Goal: Transaction & Acquisition: Purchase product/service

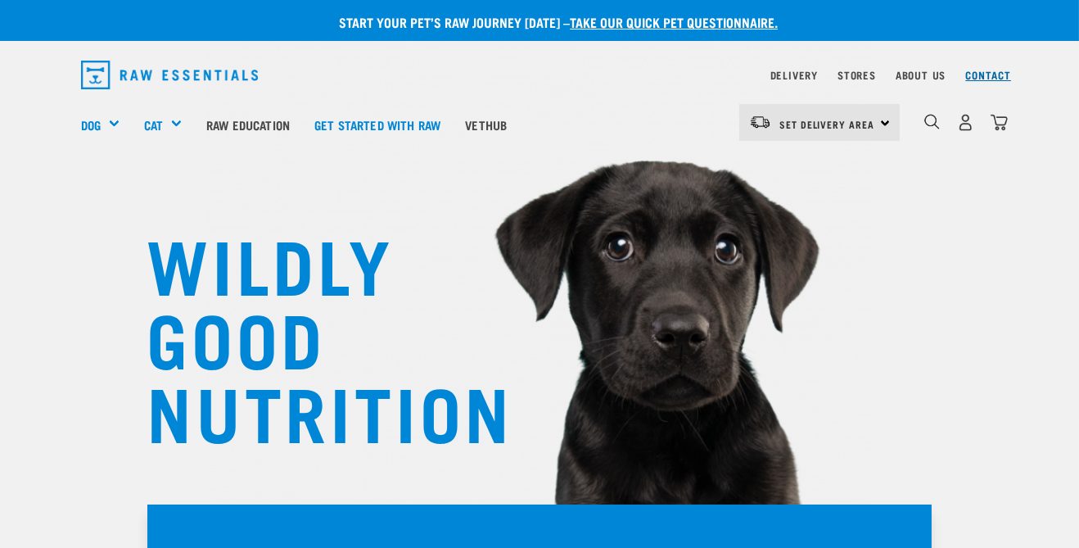
click at [1001, 74] on link "Contact" at bounding box center [988, 75] width 46 height 6
click at [963, 129] on img "dropdown navigation" at bounding box center [965, 122] width 17 height 17
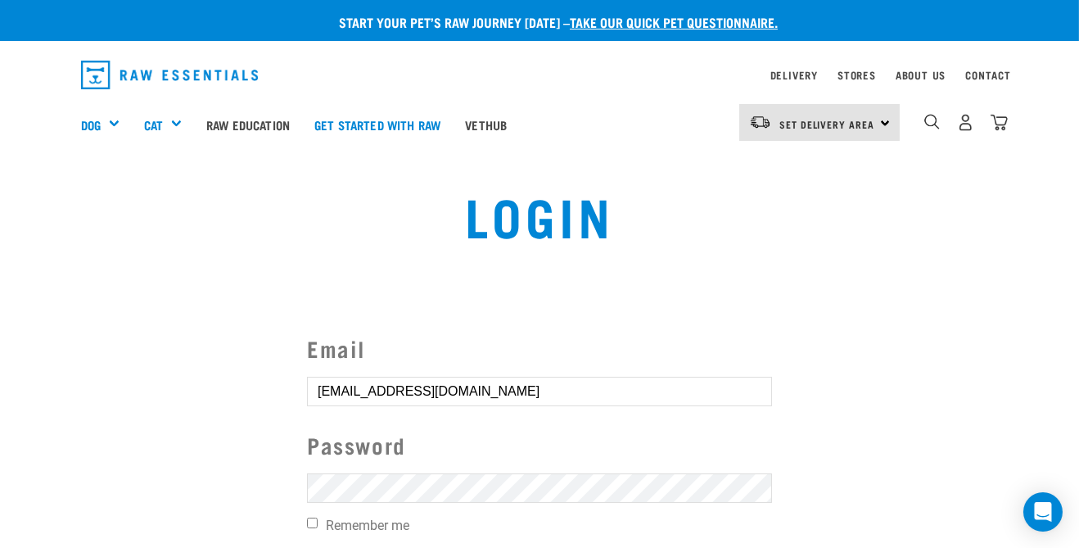
click at [317, 527] on input "Remember me" at bounding box center [312, 523] width 11 height 11
checkbox input "true"
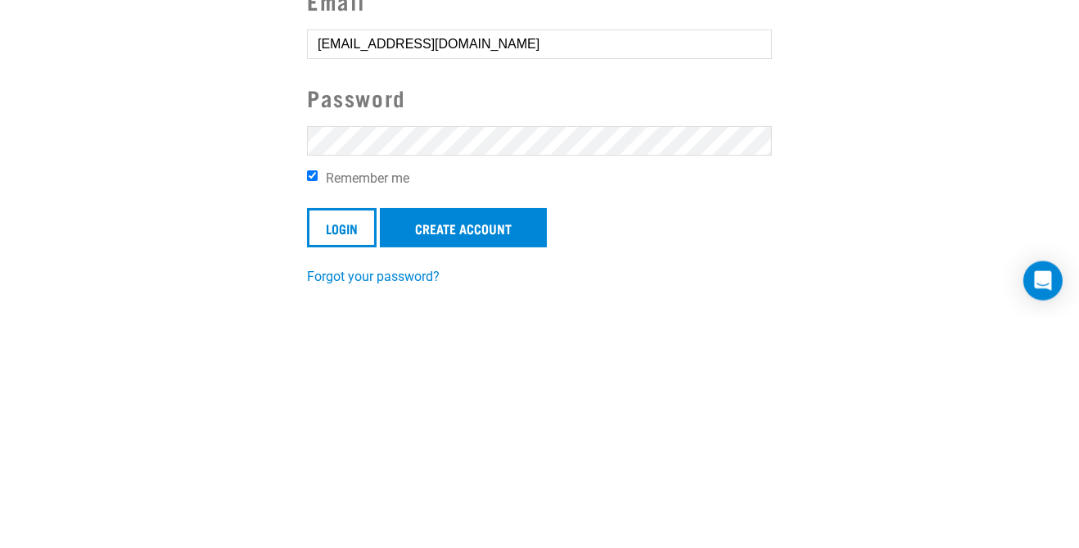
scroll to position [63, 0]
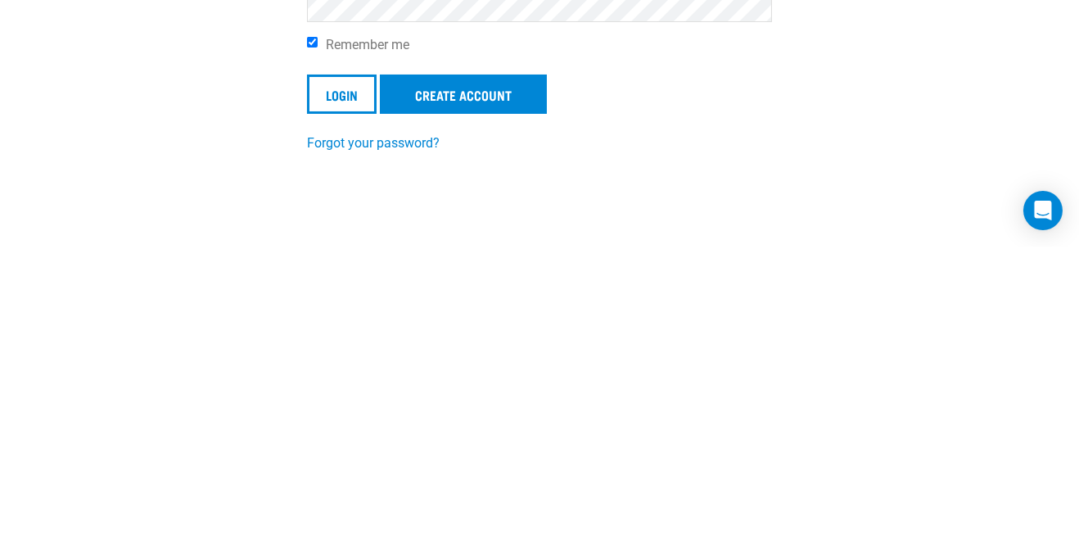
click at [895, 417] on section "Email stevelaird79@gmail.com Password Remember me Login Create Account Forgot y…" at bounding box center [539, 293] width 1079 height 364
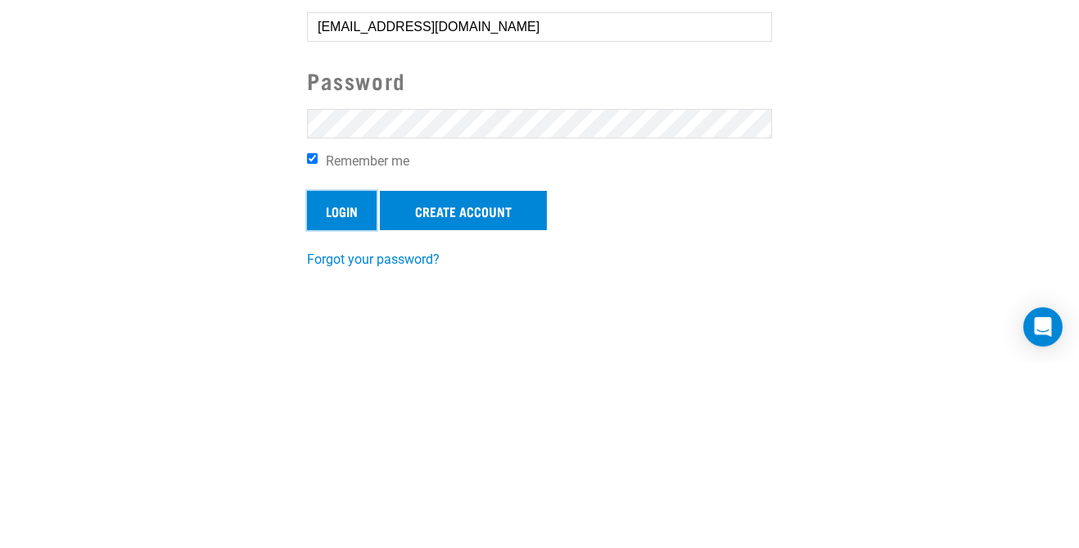
click at [341, 393] on input "Login" at bounding box center [342, 395] width 70 height 39
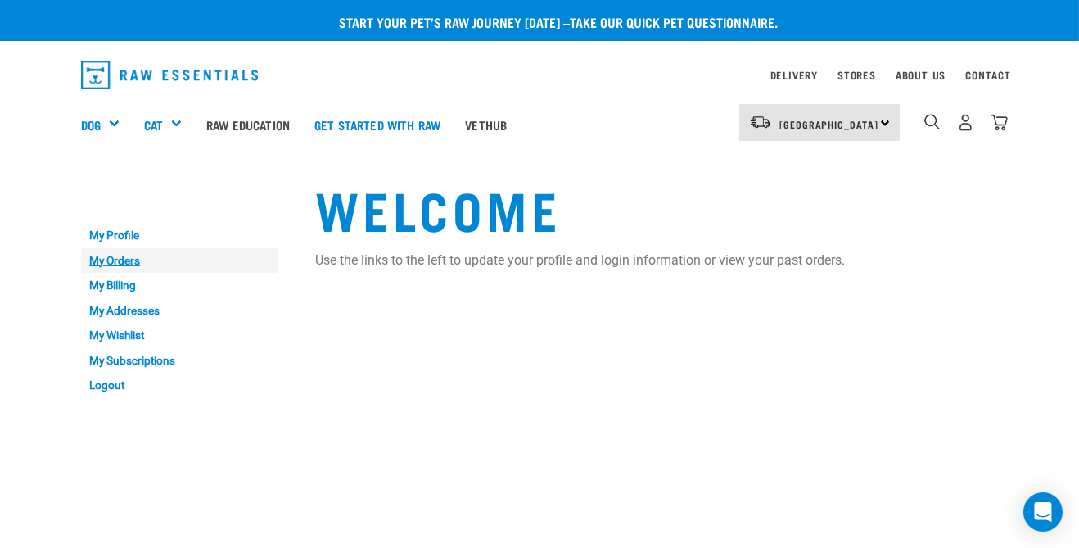
click at [93, 256] on link "My Orders" at bounding box center [179, 260] width 197 height 25
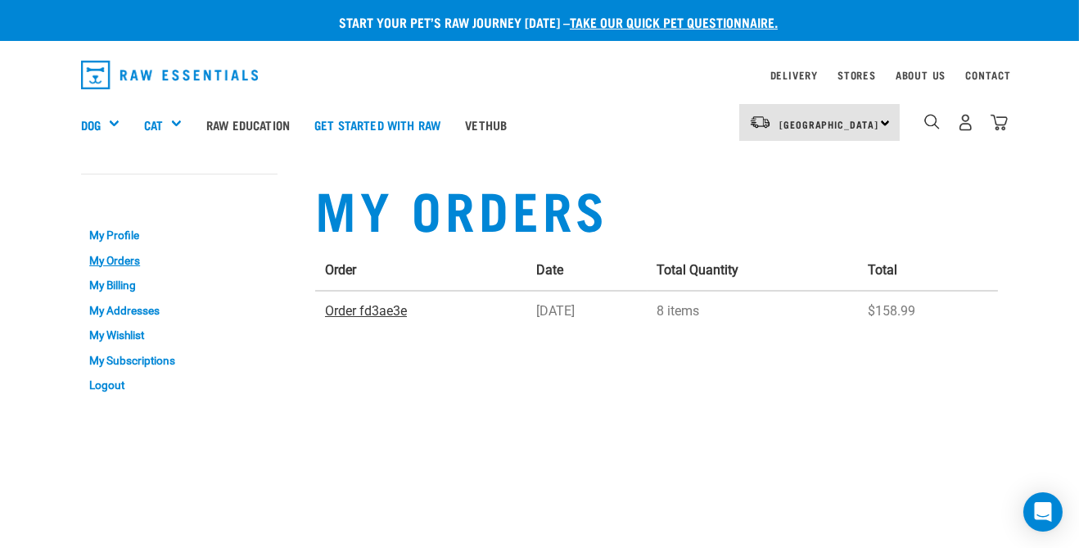
click at [357, 317] on link "Order fd3ae3e" at bounding box center [366, 311] width 82 height 16
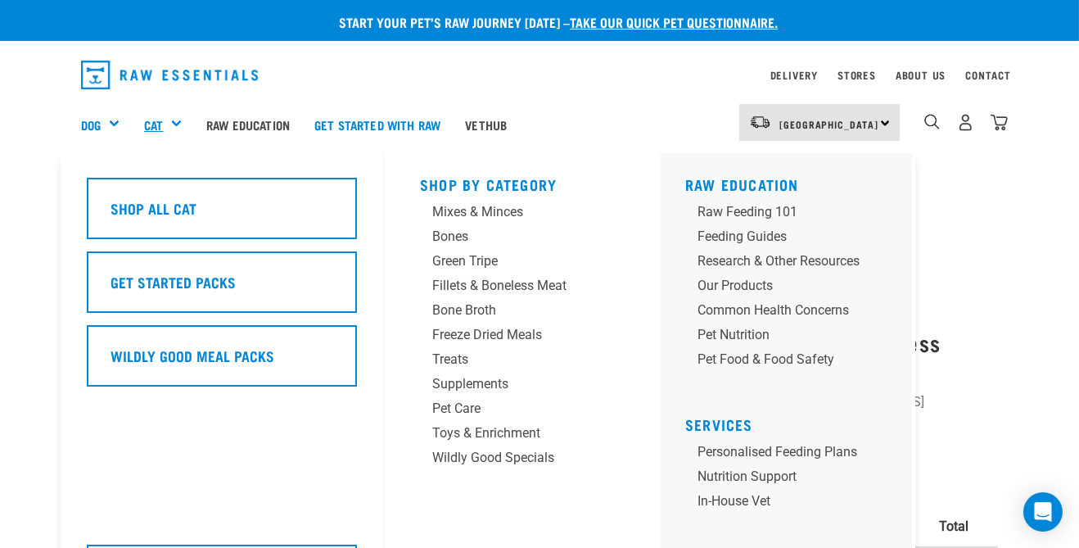
click at [161, 124] on link "Cat" at bounding box center [153, 124] width 19 height 19
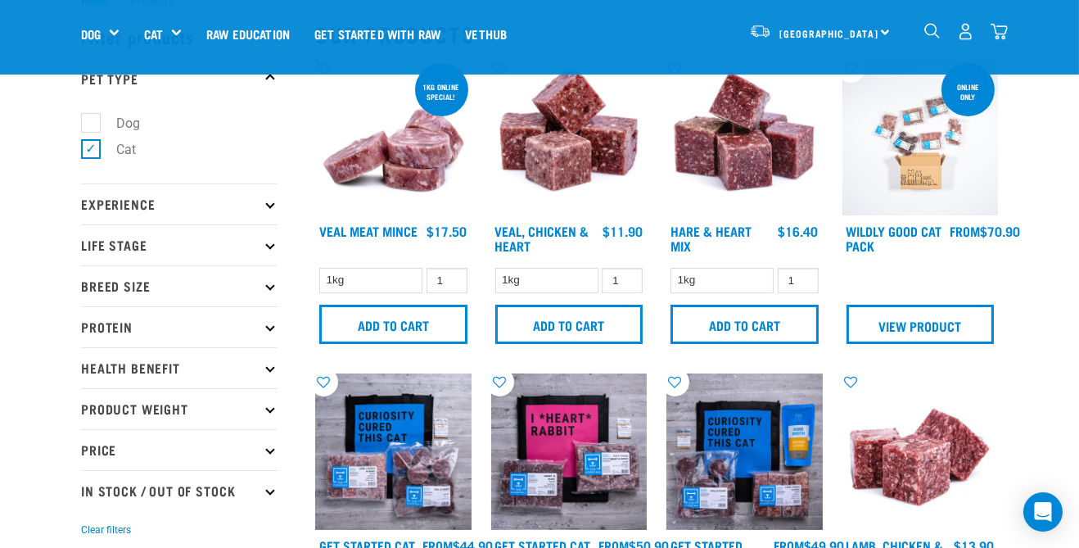
scroll to position [105, 0]
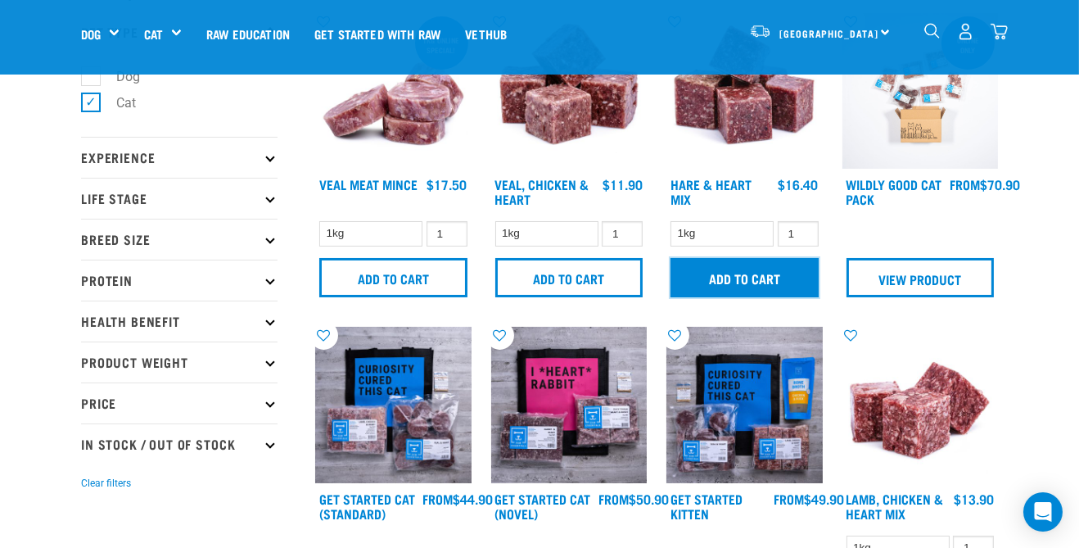
click at [711, 278] on input "Add to cart" at bounding box center [745, 277] width 148 height 39
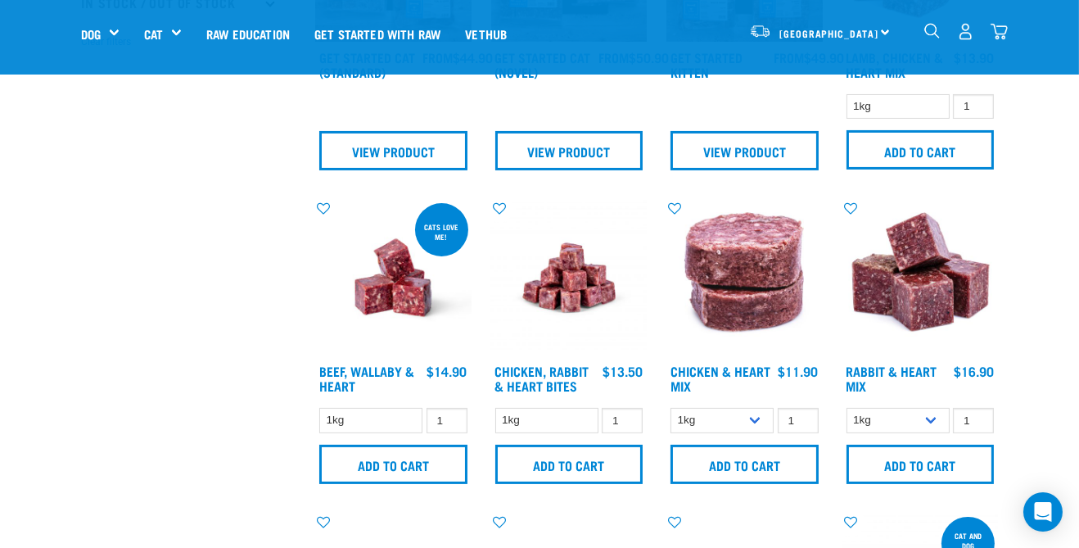
scroll to position [547, 0]
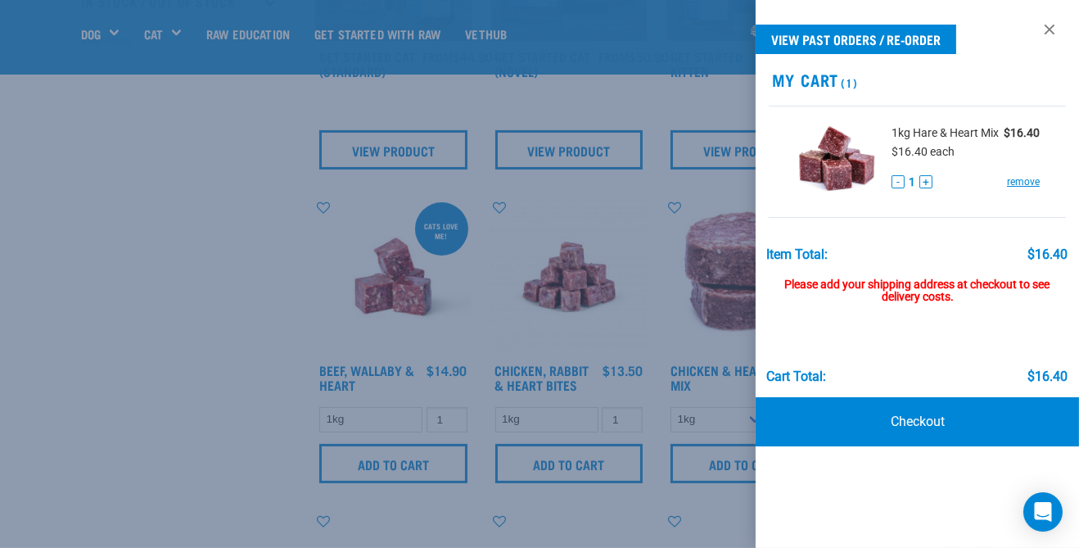
click at [235, 265] on div at bounding box center [539, 274] width 1079 height 548
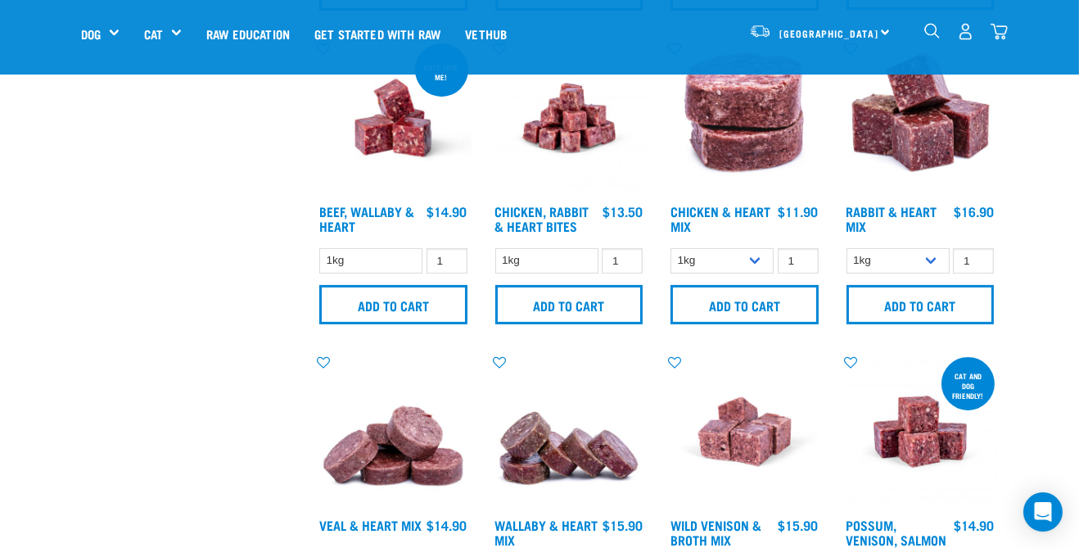
scroll to position [694, 0]
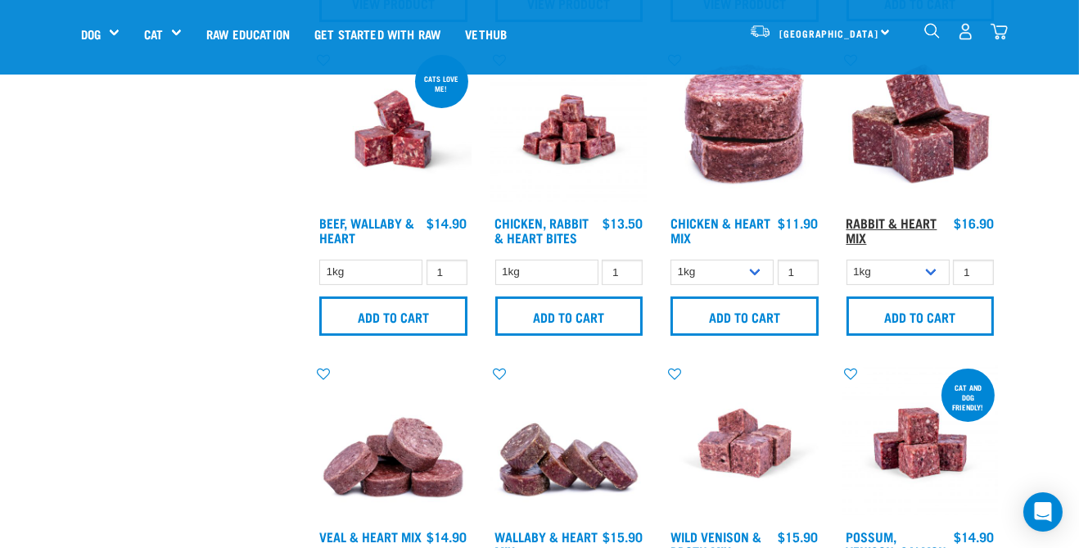
click at [897, 222] on link "Rabbit & Heart Mix" at bounding box center [892, 230] width 91 height 22
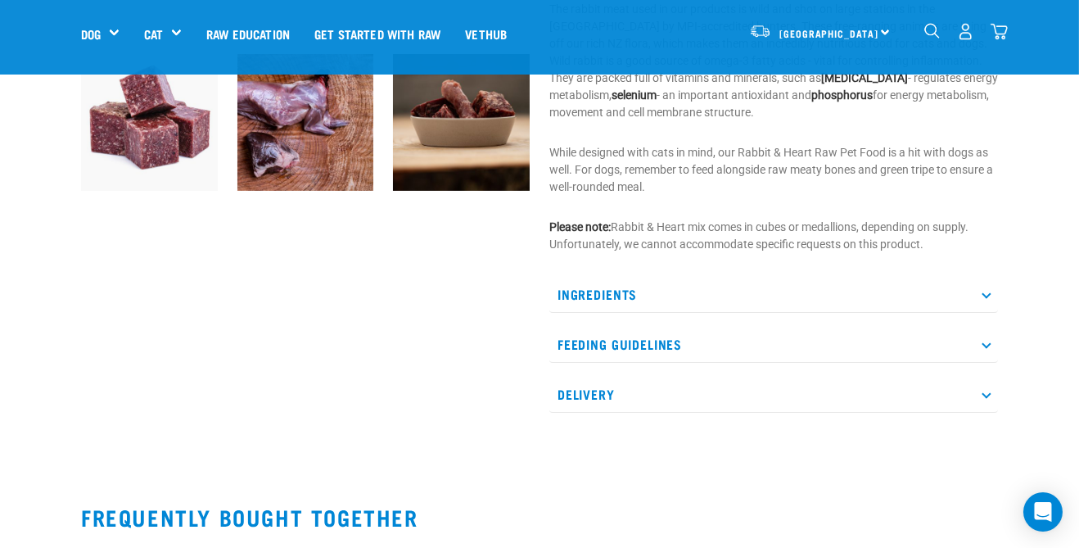
scroll to position [532, 0]
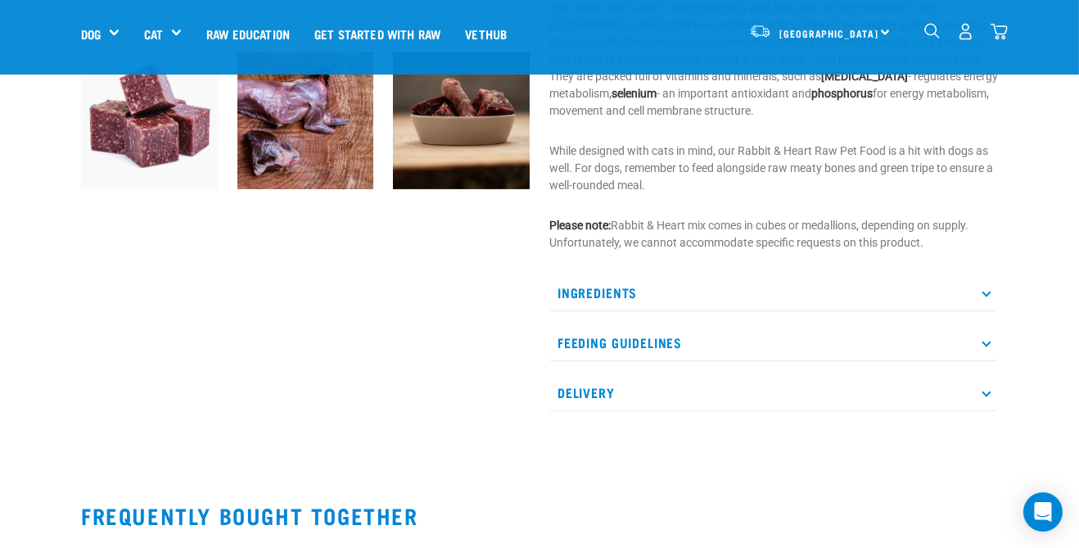
click at [987, 341] on icon at bounding box center [986, 342] width 9 height 9
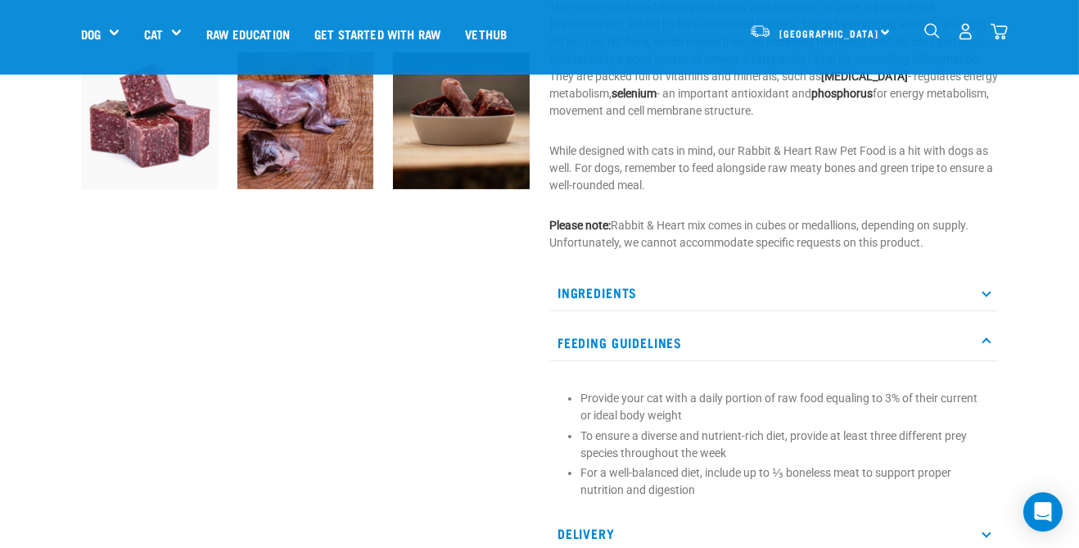
click at [984, 355] on p "Feeding Guidelines" at bounding box center [773, 342] width 449 height 37
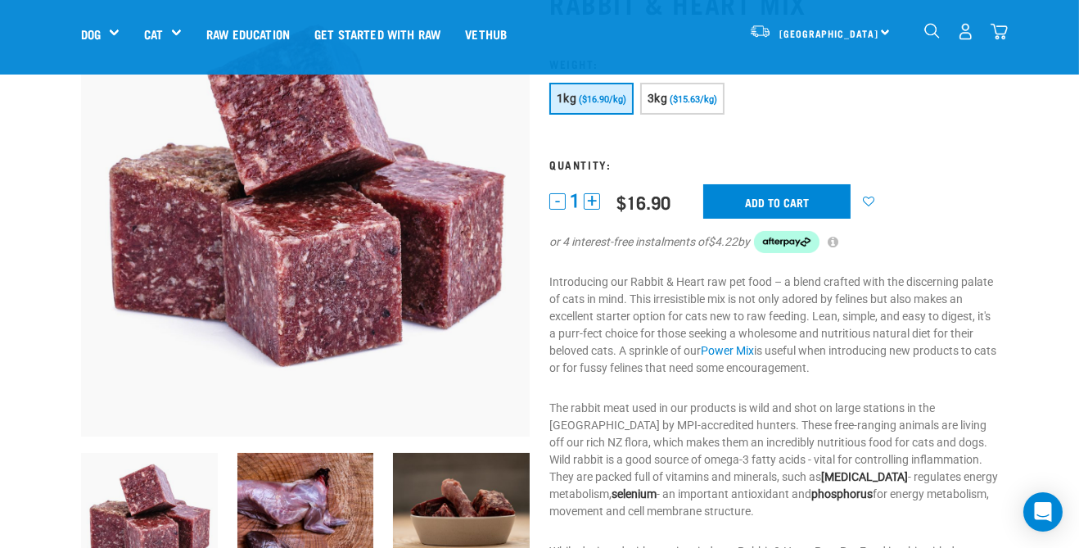
scroll to position [82, 0]
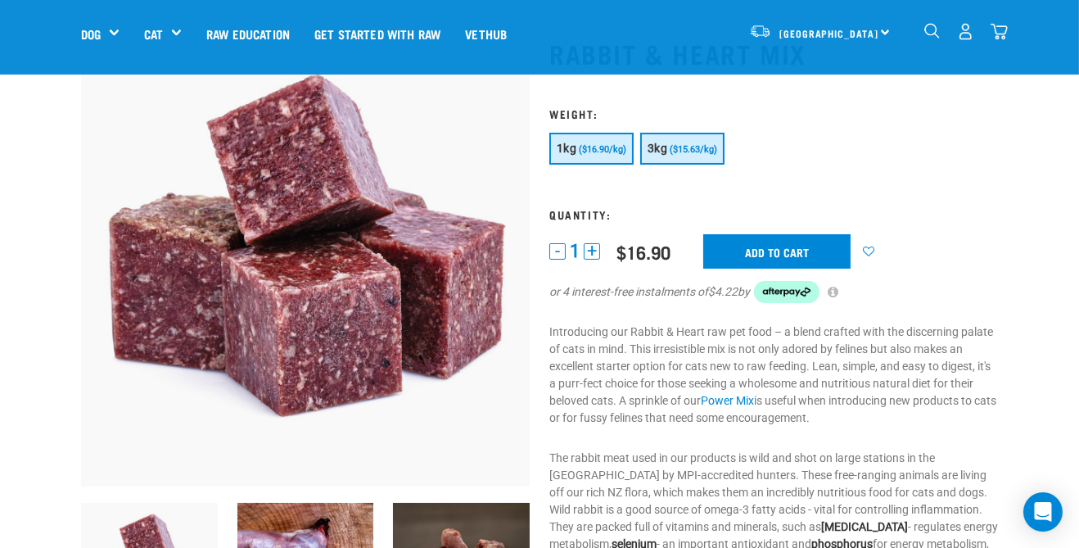
click at [667, 141] on button "3kg ($15.63/kg)" at bounding box center [682, 149] width 84 height 32
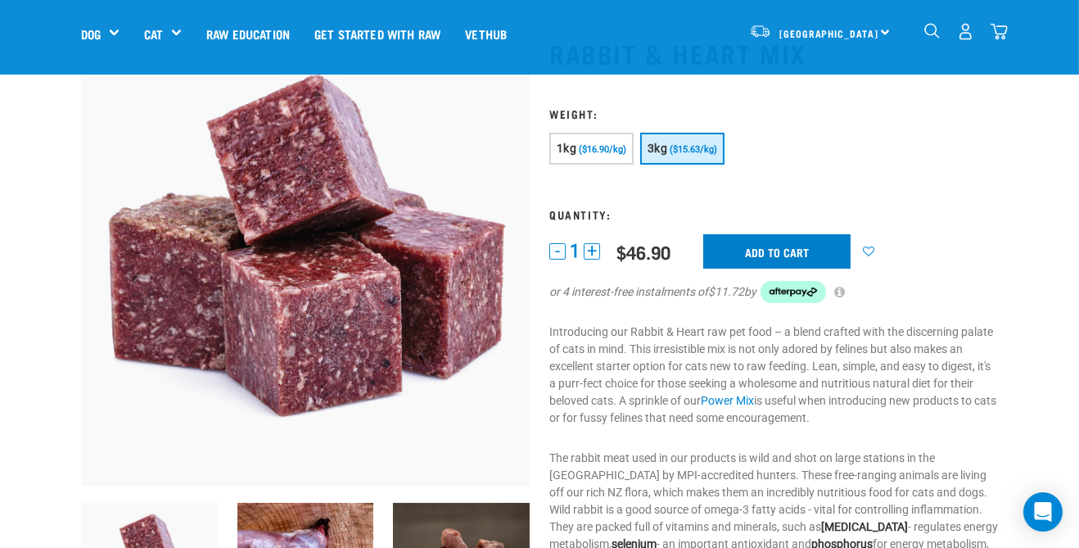
click at [757, 251] on input "Add to cart" at bounding box center [776, 251] width 147 height 34
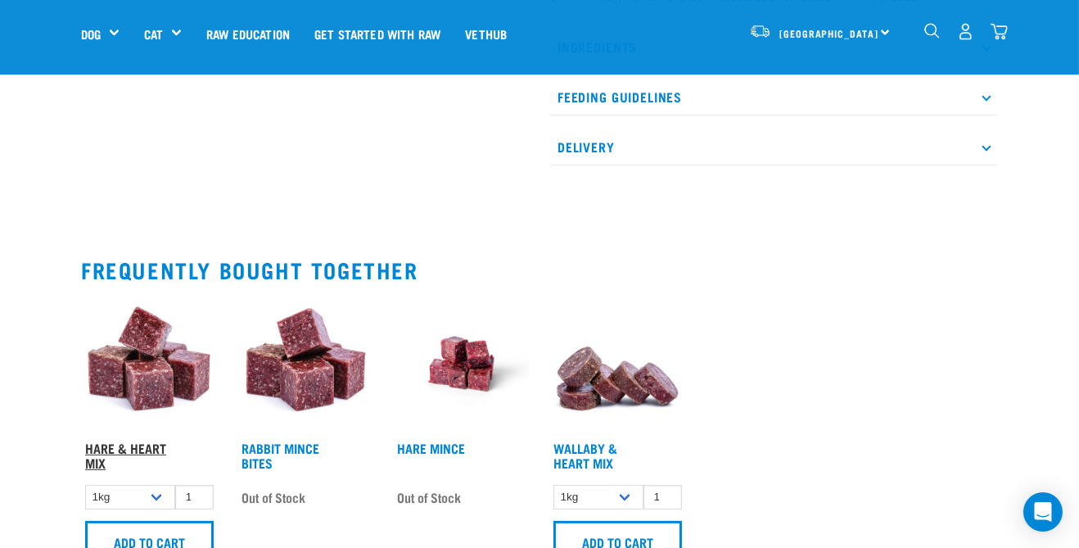
click at [116, 446] on link "Hare & Heart Mix" at bounding box center [125, 455] width 81 height 22
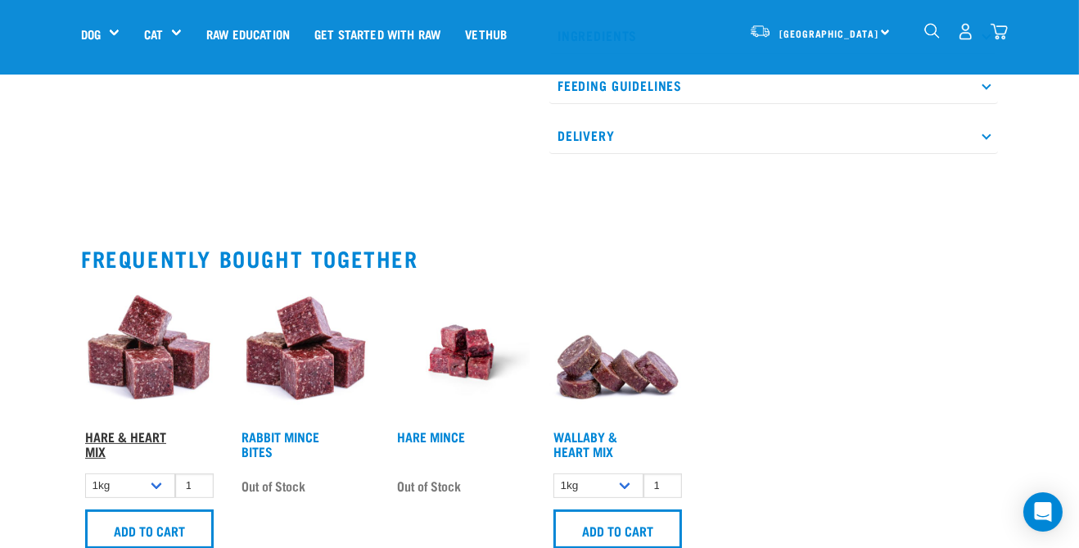
scroll to position [847, 0]
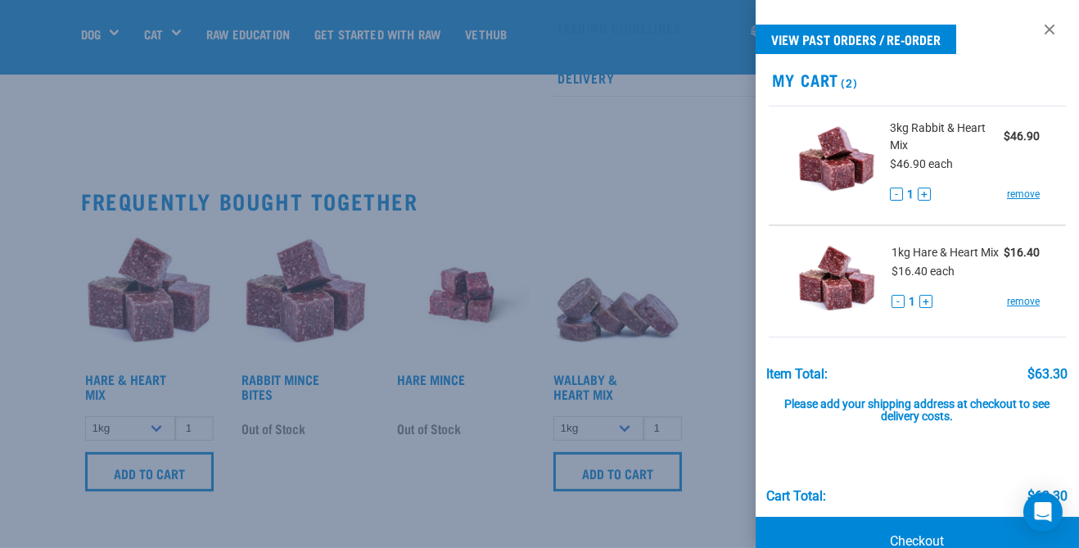
click at [572, 183] on div at bounding box center [539, 274] width 1079 height 548
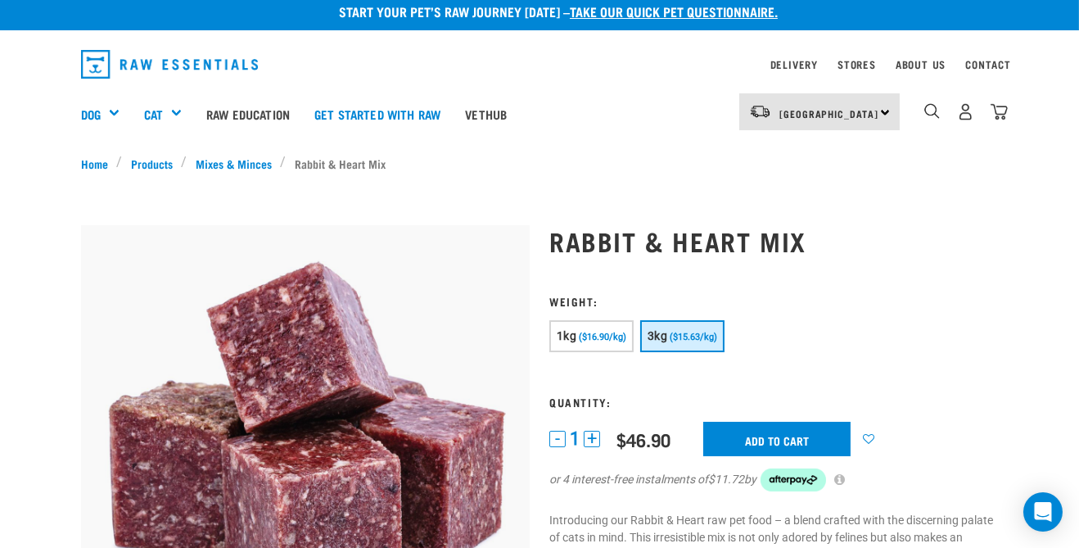
scroll to position [79, 0]
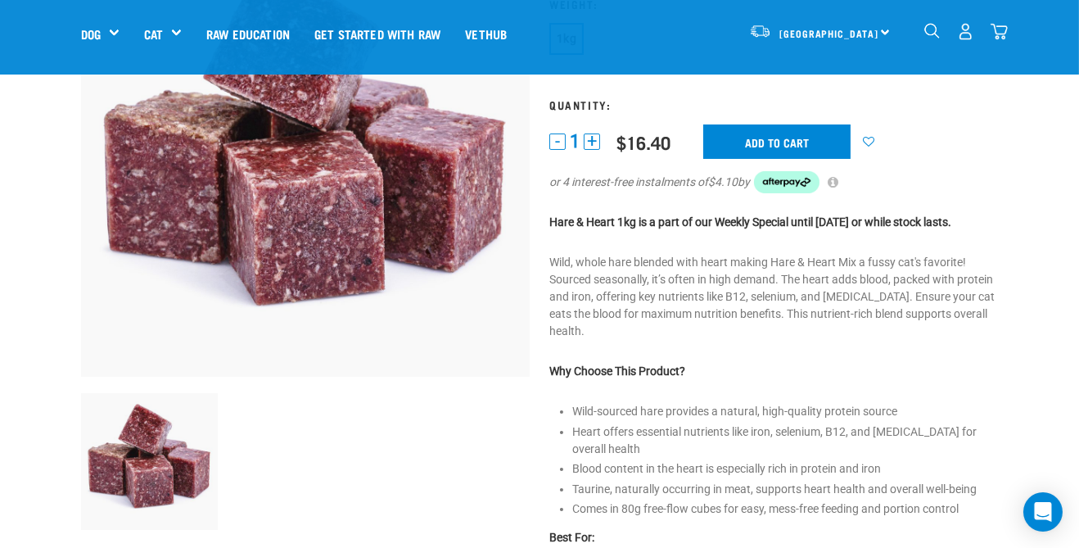
scroll to position [193, 0]
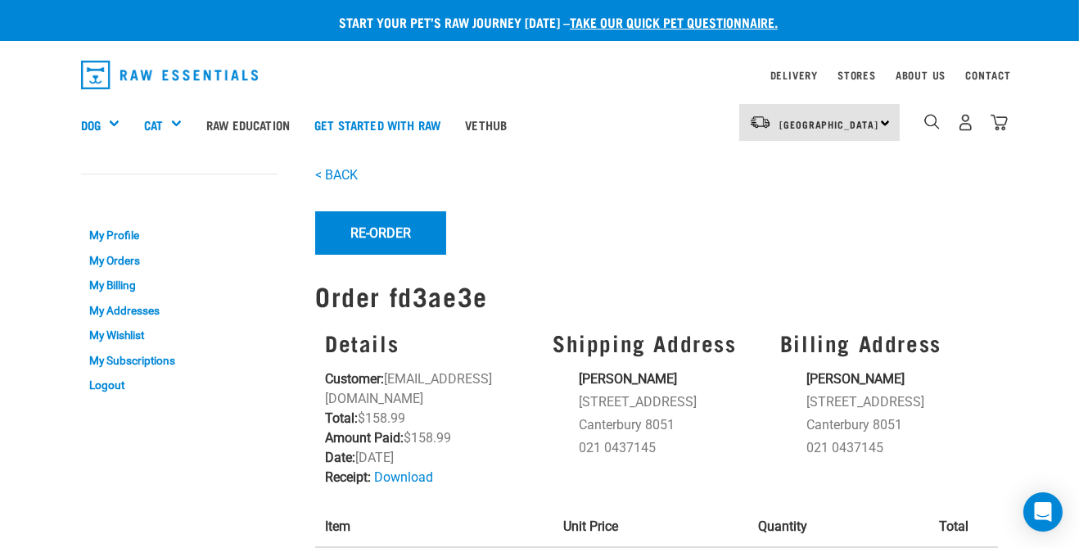
scroll to position [26, 0]
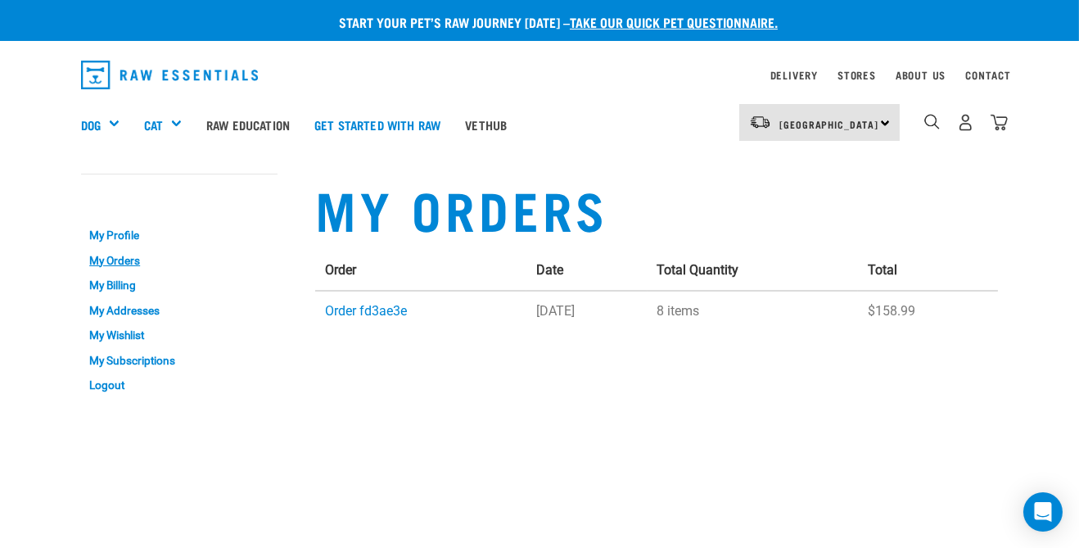
scroll to position [32, 0]
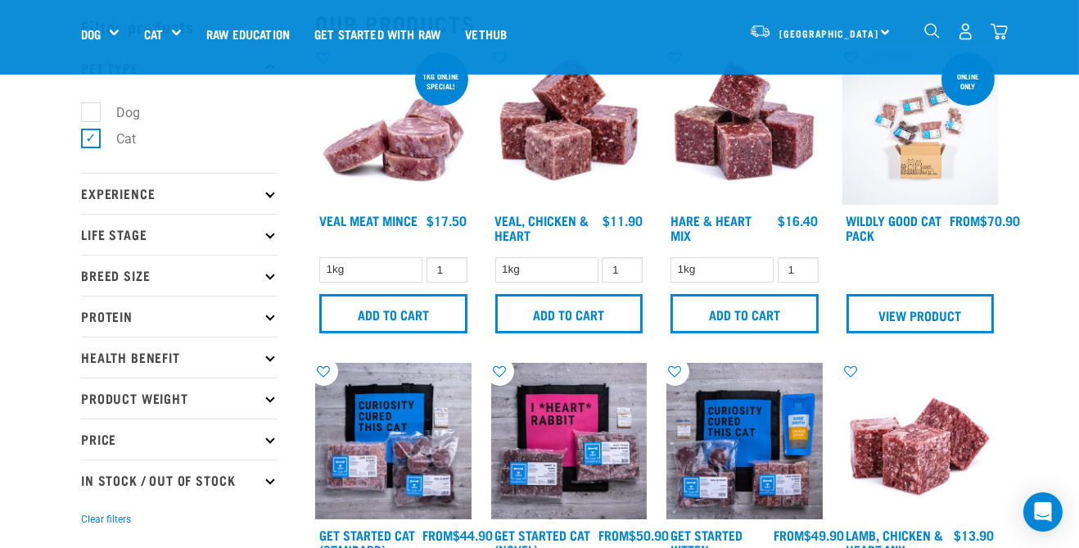
scroll to position [68, 0]
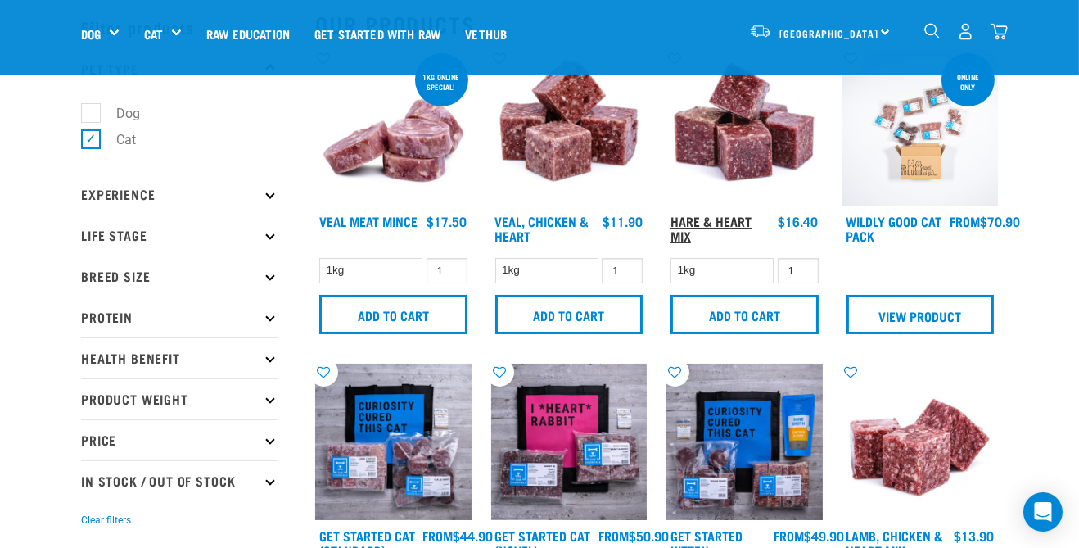
click at [688, 223] on link "Hare & Heart Mix" at bounding box center [711, 228] width 81 height 22
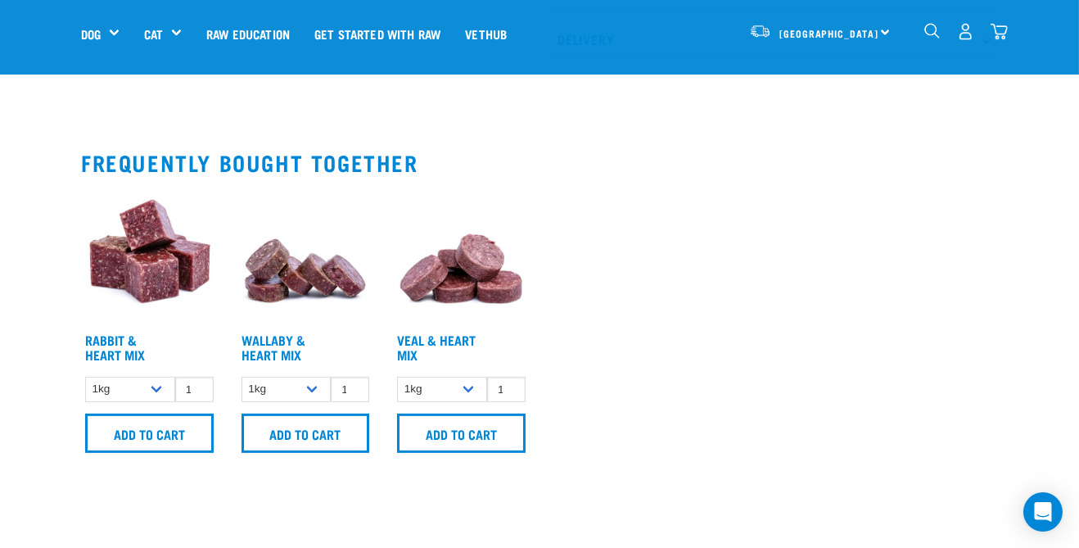
scroll to position [889, 0]
click at [95, 337] on link "Rabbit & Heart Mix" at bounding box center [115, 346] width 60 height 22
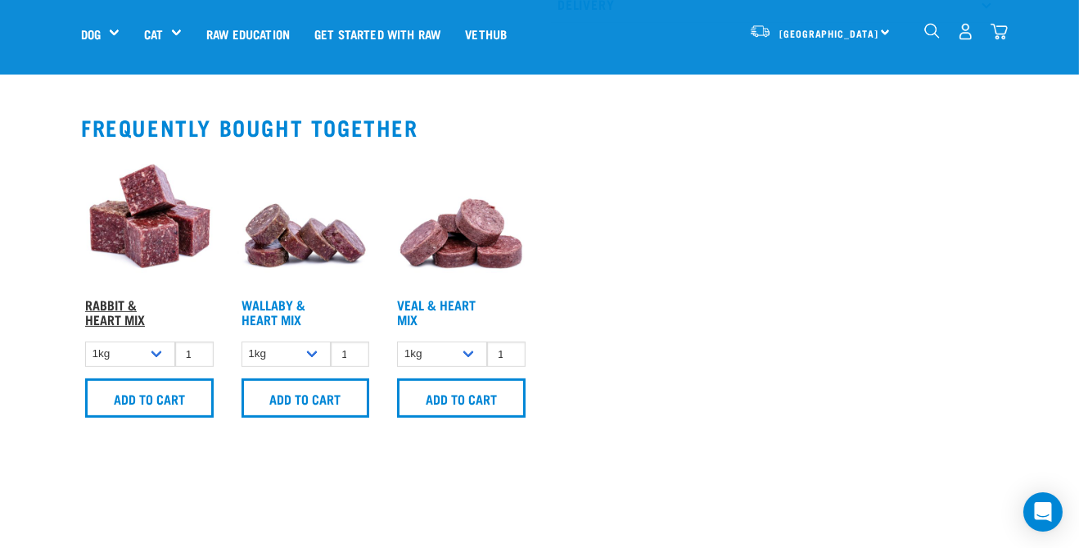
scroll to position [958, 0]
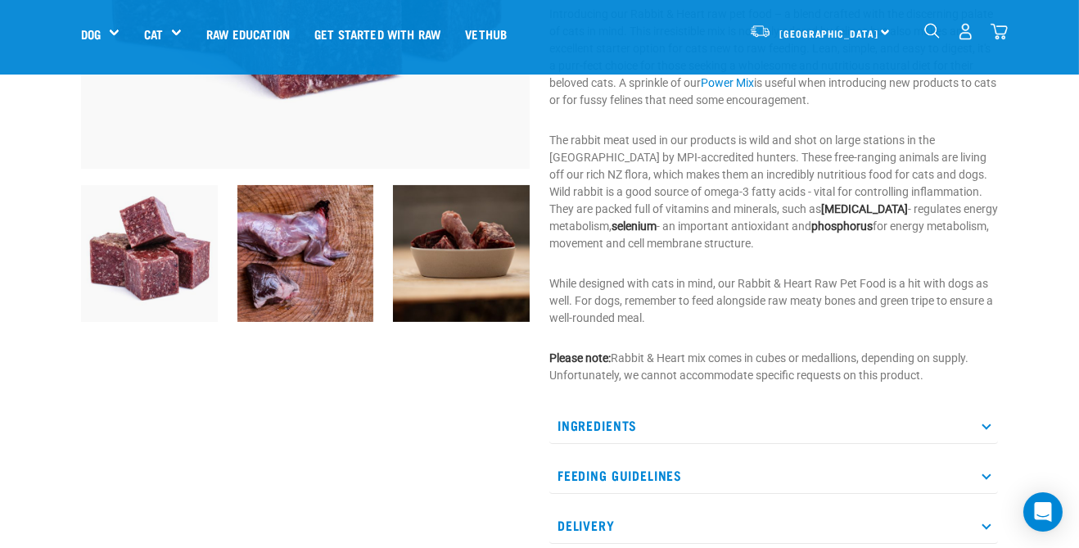
scroll to position [399, 0]
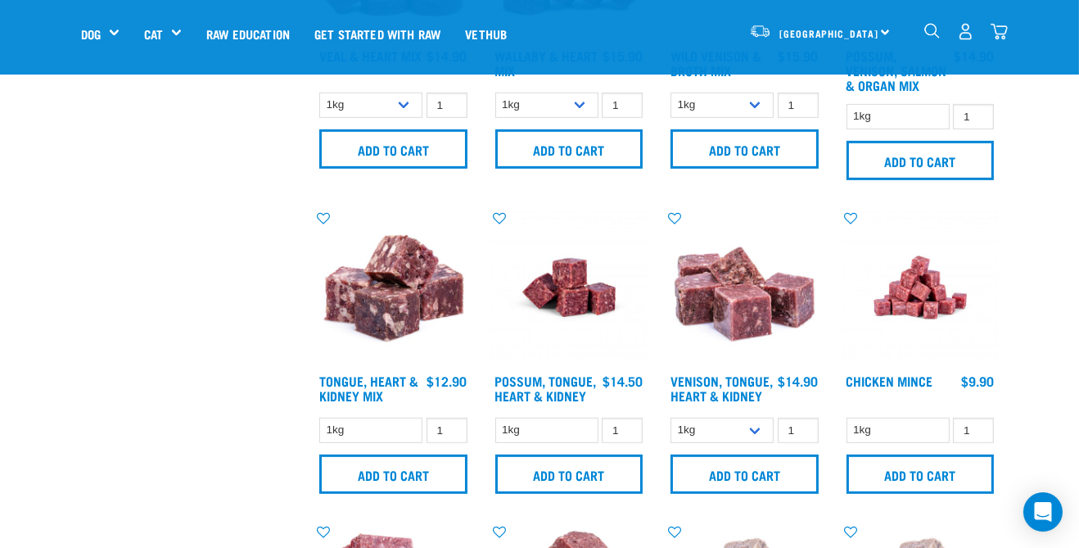
scroll to position [1176, 0]
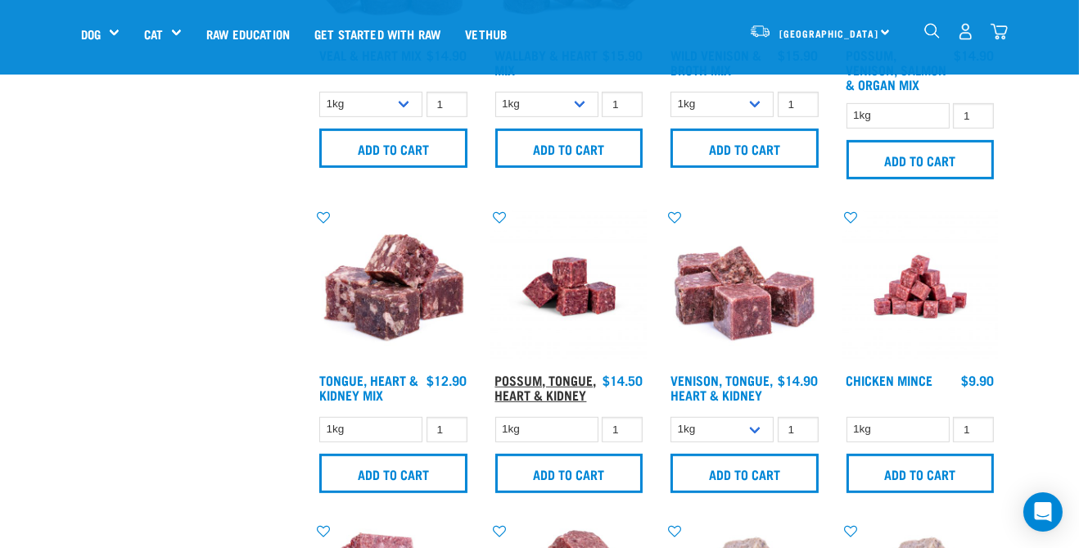
click at [533, 379] on link "Possum, Tongue, Heart & Kidney" at bounding box center [546, 387] width 102 height 22
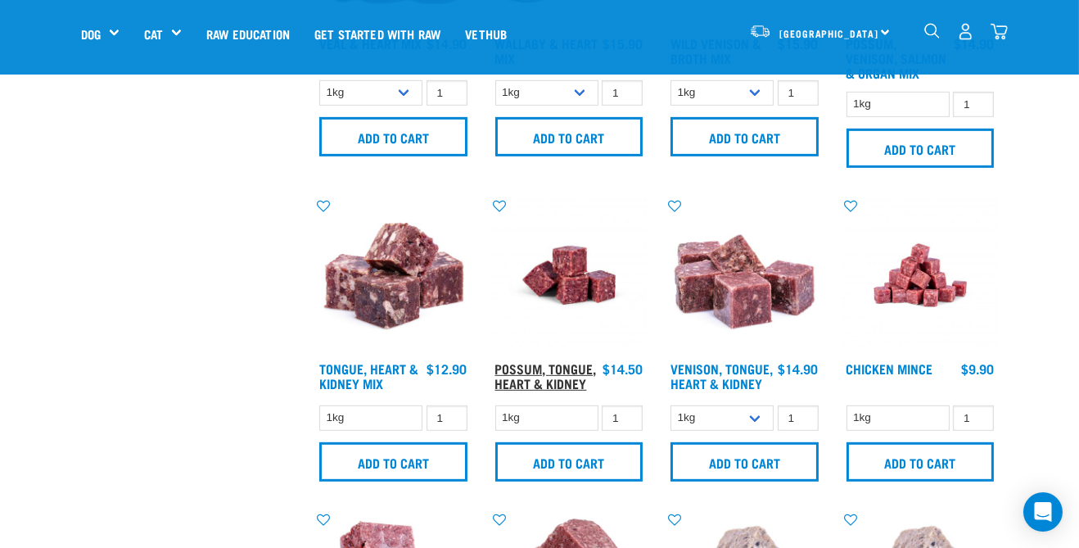
scroll to position [1245, 0]
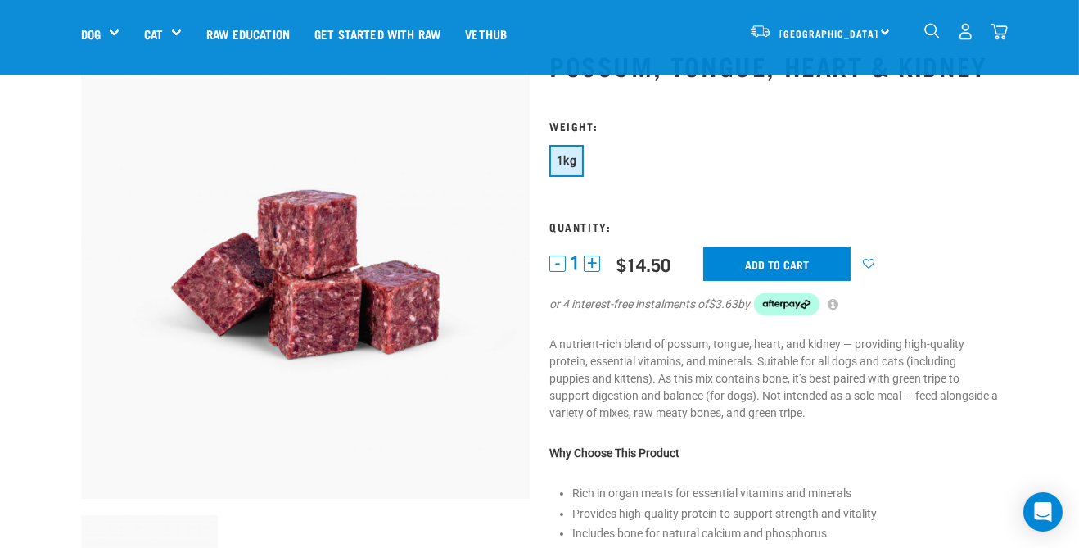
scroll to position [70, 0]
click at [587, 262] on button "+" at bounding box center [592, 263] width 16 height 16
click at [590, 264] on button "+" at bounding box center [592, 263] width 16 height 16
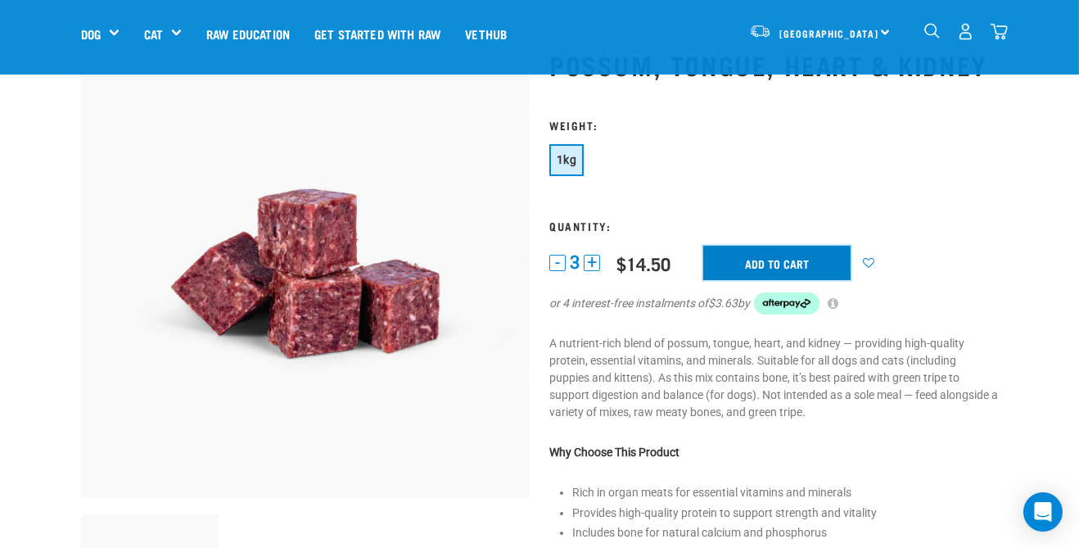
click at [748, 262] on input "Add to cart" at bounding box center [776, 263] width 147 height 34
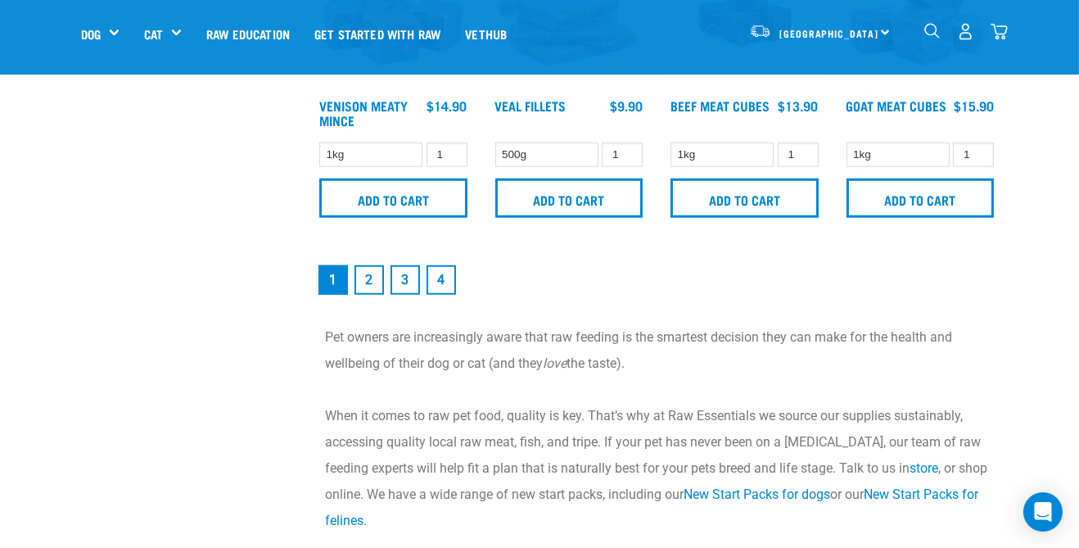
click at [368, 278] on link "2" at bounding box center [369, 279] width 29 height 29
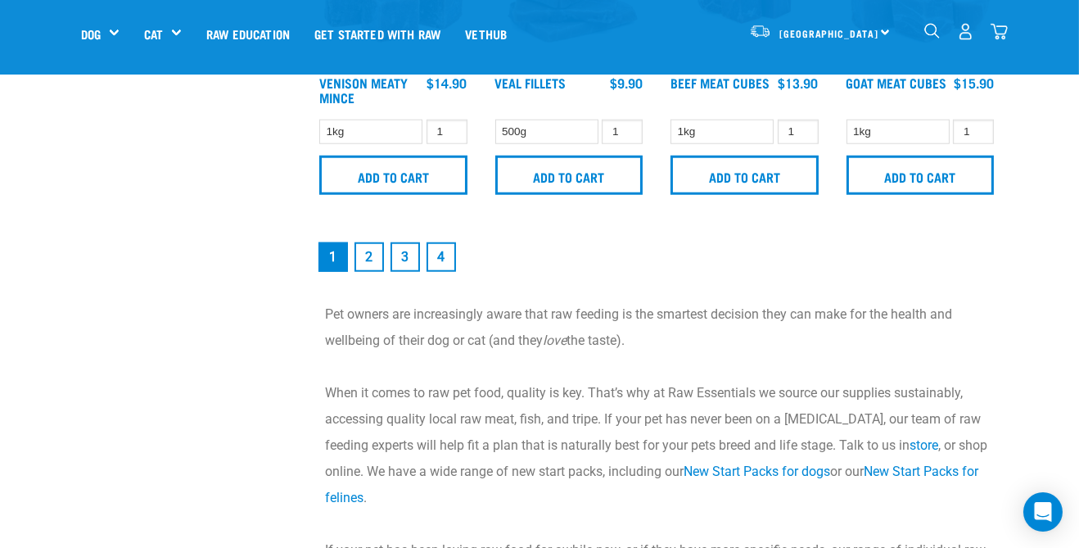
scroll to position [2461, 0]
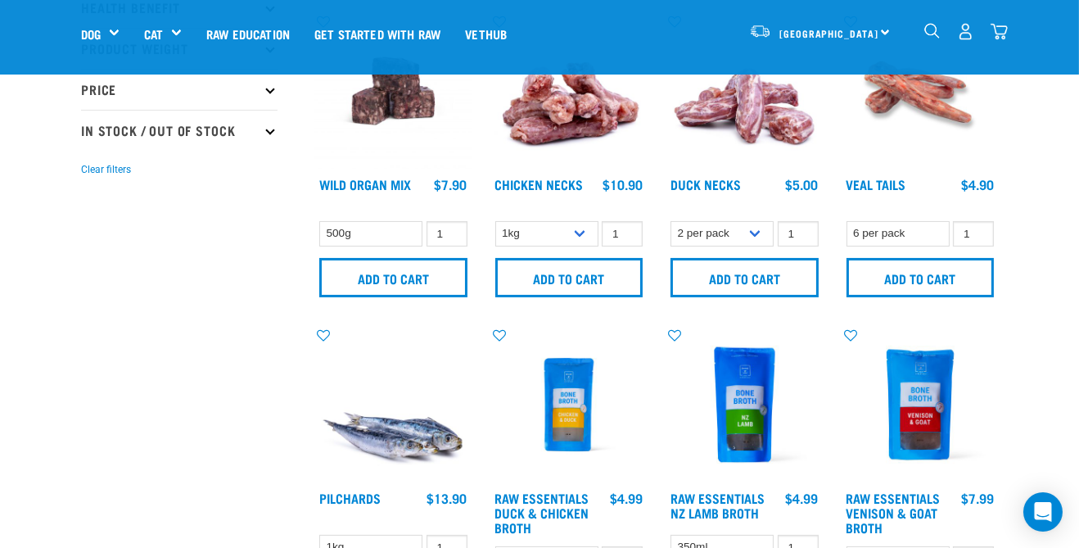
scroll to position [419, 0]
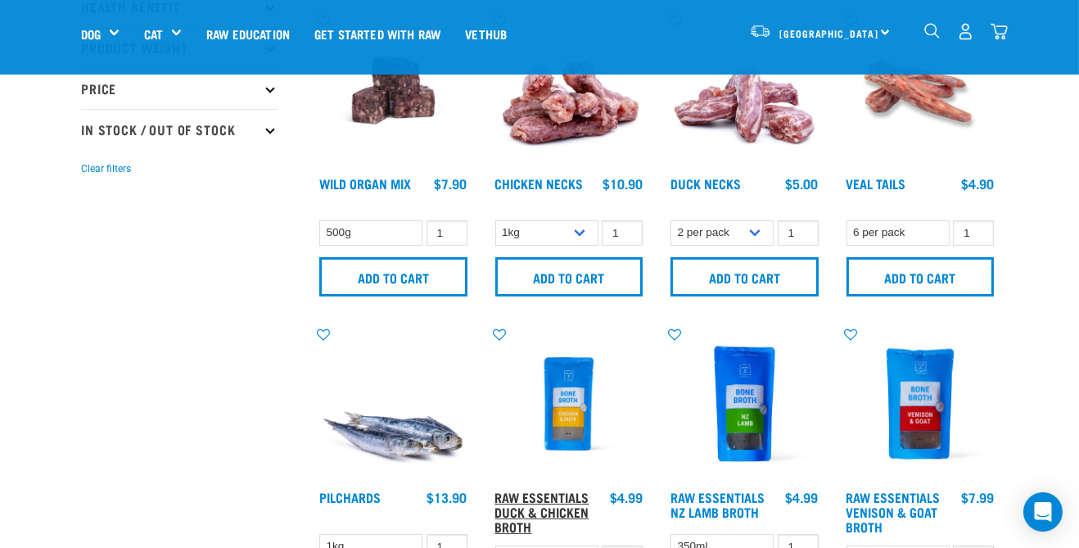
click at [525, 511] on link "Raw Essentials Duck & Chicken Broth" at bounding box center [542, 511] width 94 height 37
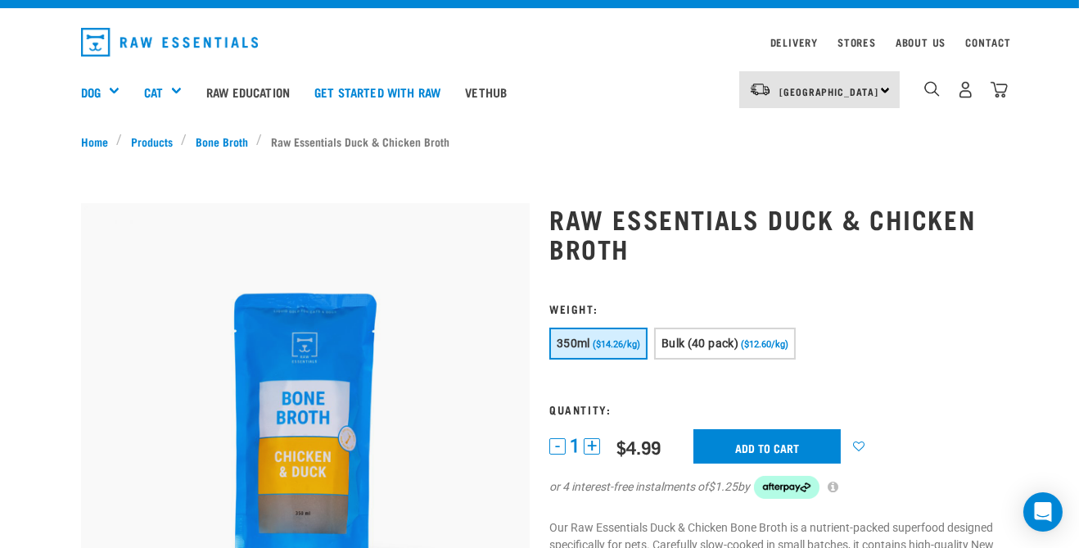
scroll to position [35, 0]
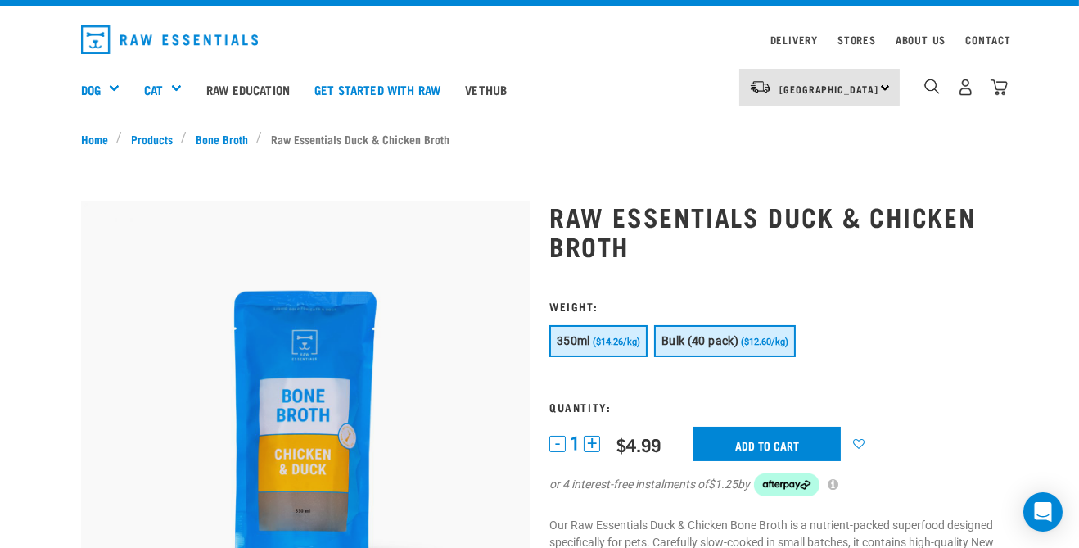
click at [755, 351] on button "Bulk (40 pack) ($12.60/kg)" at bounding box center [725, 341] width 142 height 32
click at [591, 342] on button "350ml ($14.26/kg)" at bounding box center [598, 341] width 98 height 32
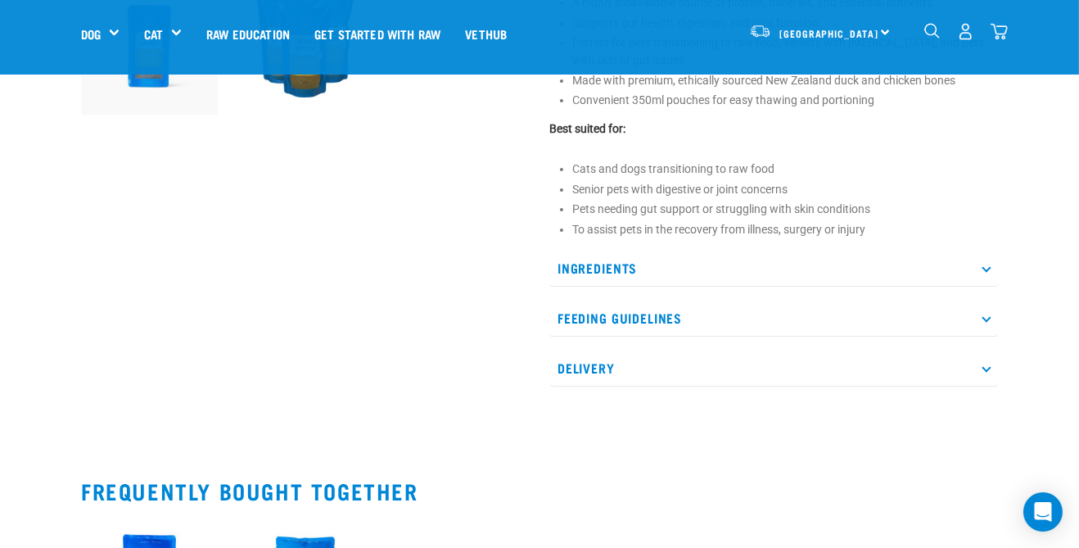
scroll to position [610, 0]
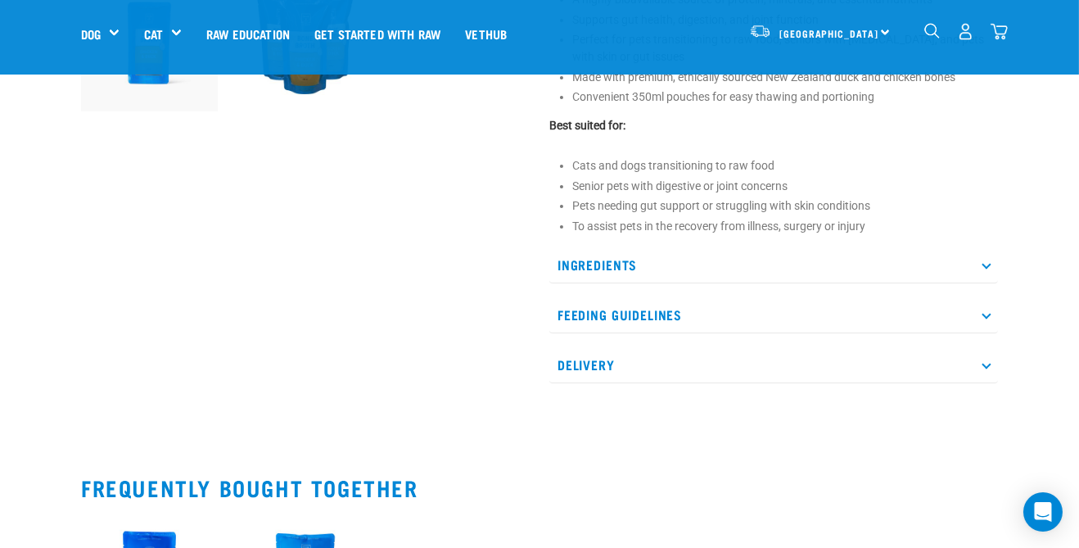
click at [563, 314] on p "Feeding Guidelines" at bounding box center [773, 314] width 449 height 37
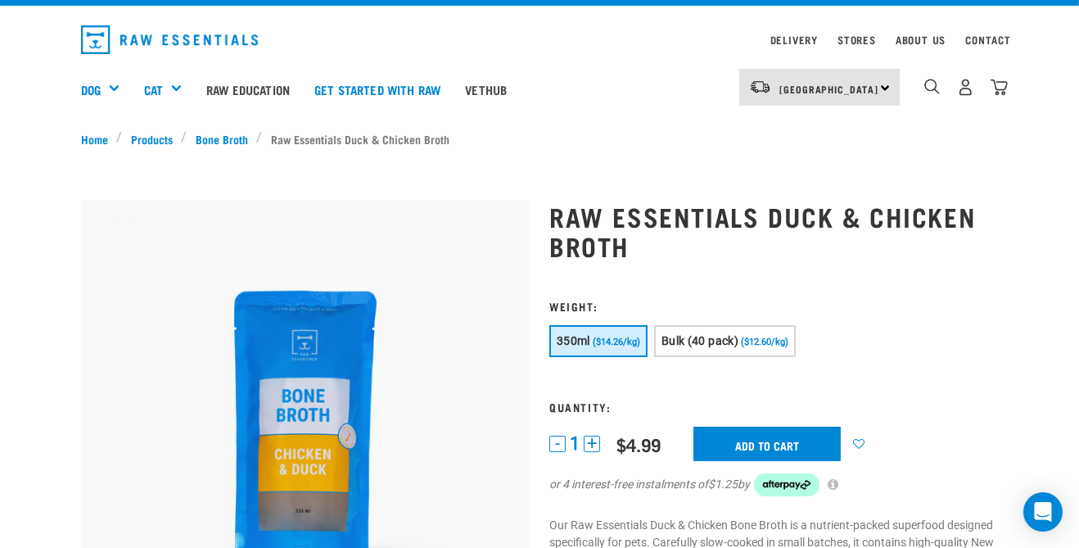
scroll to position [0, 0]
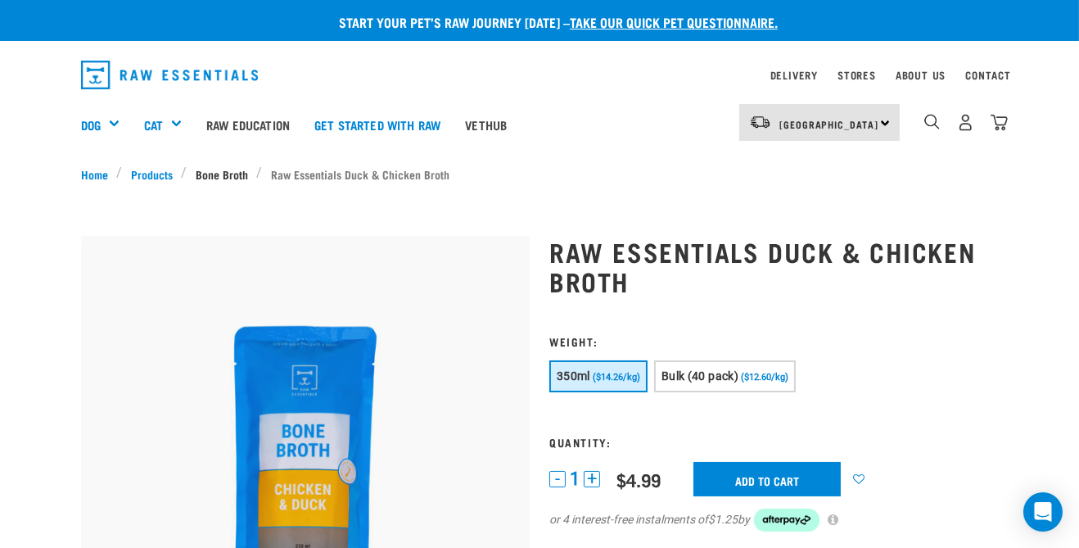
click at [214, 174] on link "Bone Broth" at bounding box center [223, 173] width 70 height 17
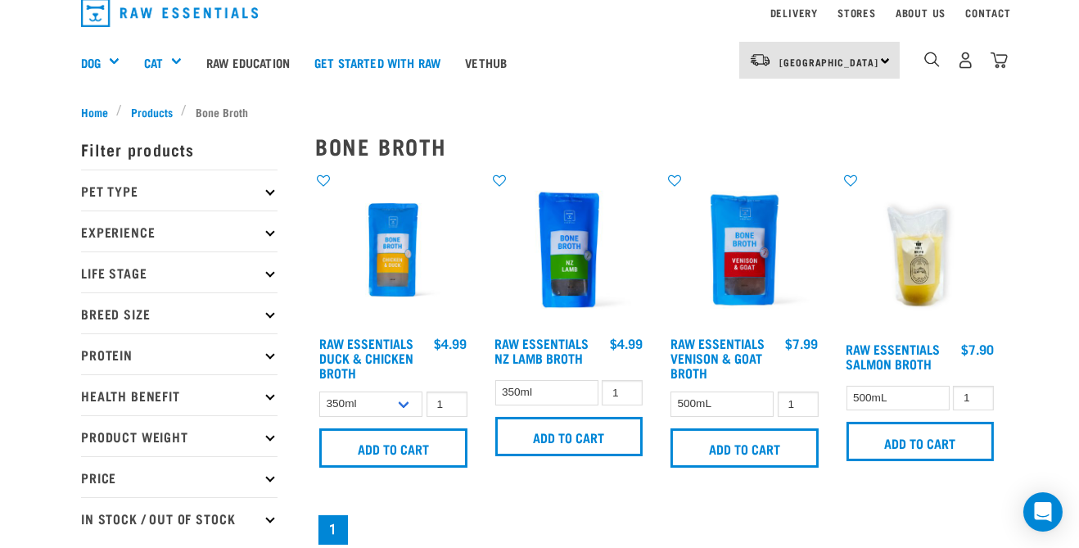
scroll to position [66, 0]
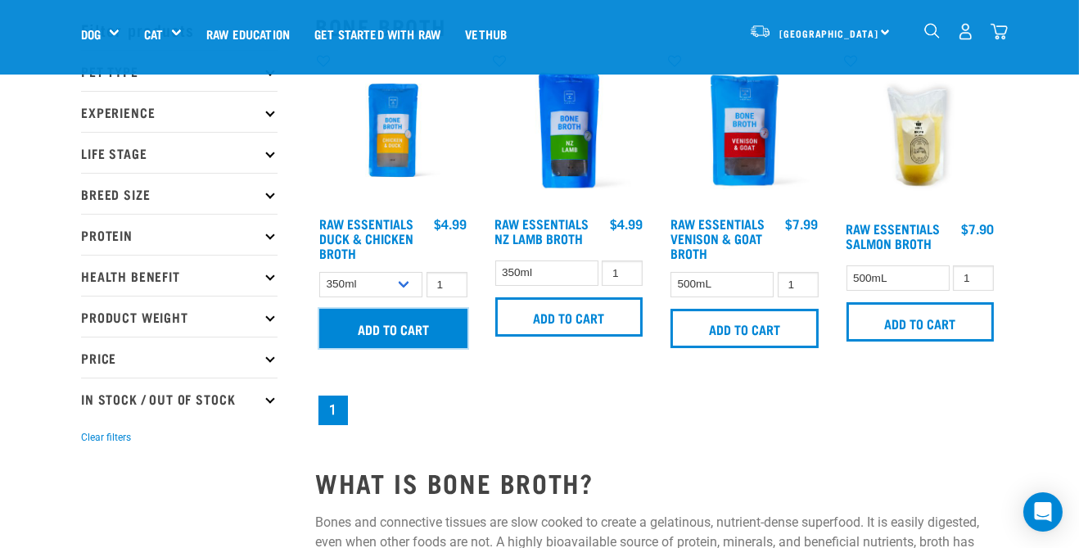
click at [370, 332] on input "Add to cart" at bounding box center [393, 328] width 148 height 39
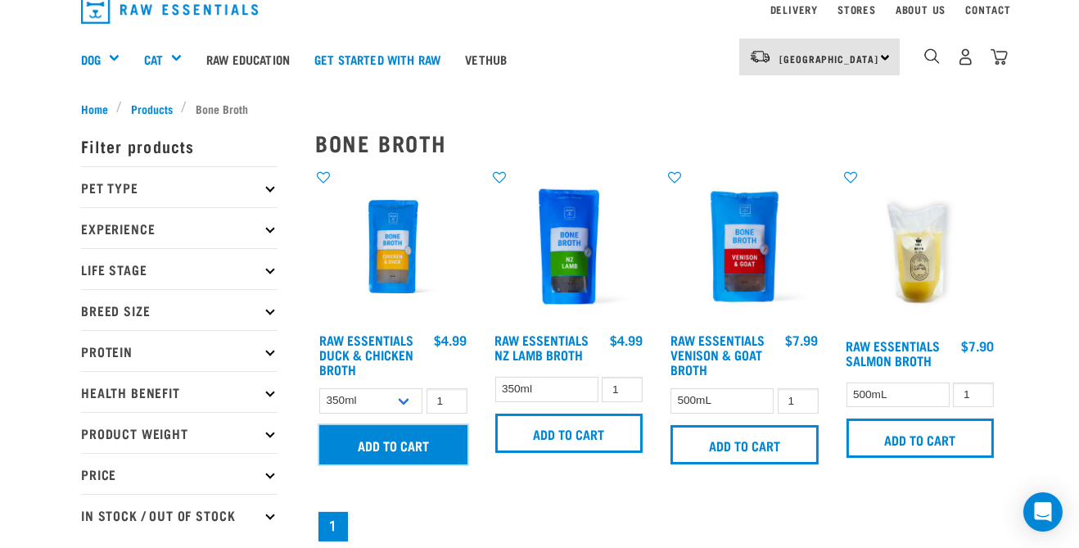
scroll to position [0, 0]
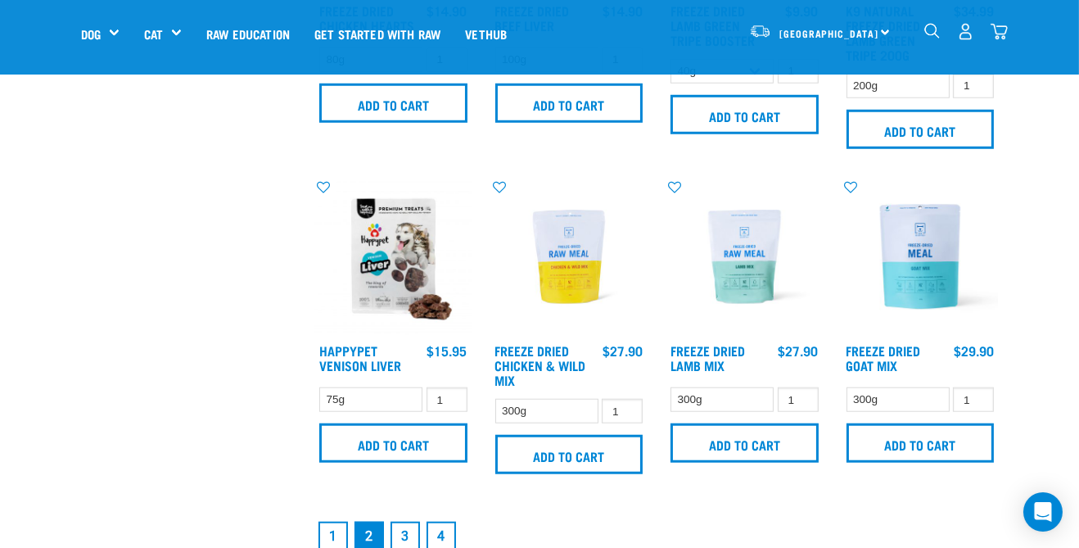
scroll to position [2199, 0]
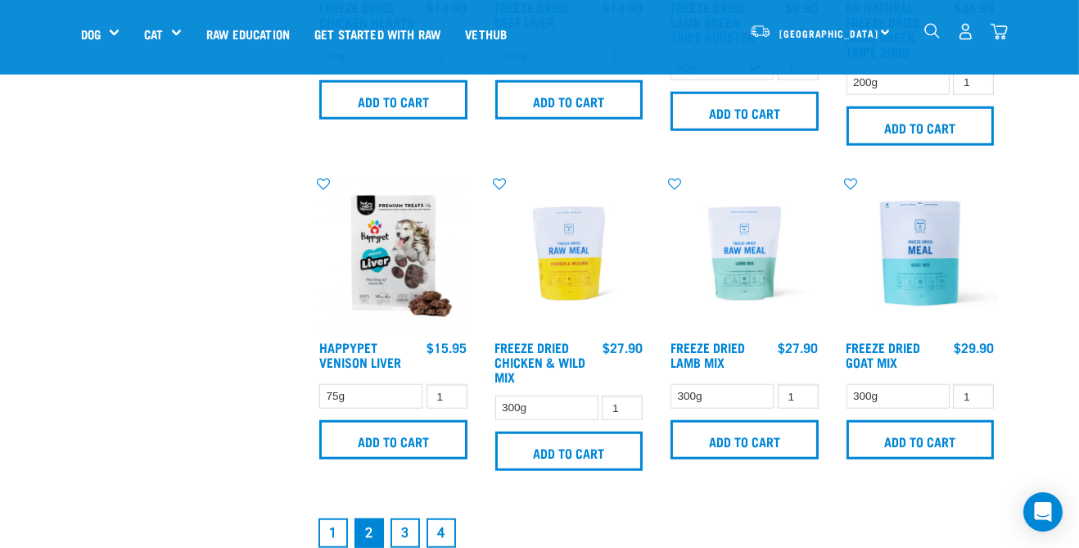
click at [391, 534] on link "3" at bounding box center [405, 532] width 29 height 29
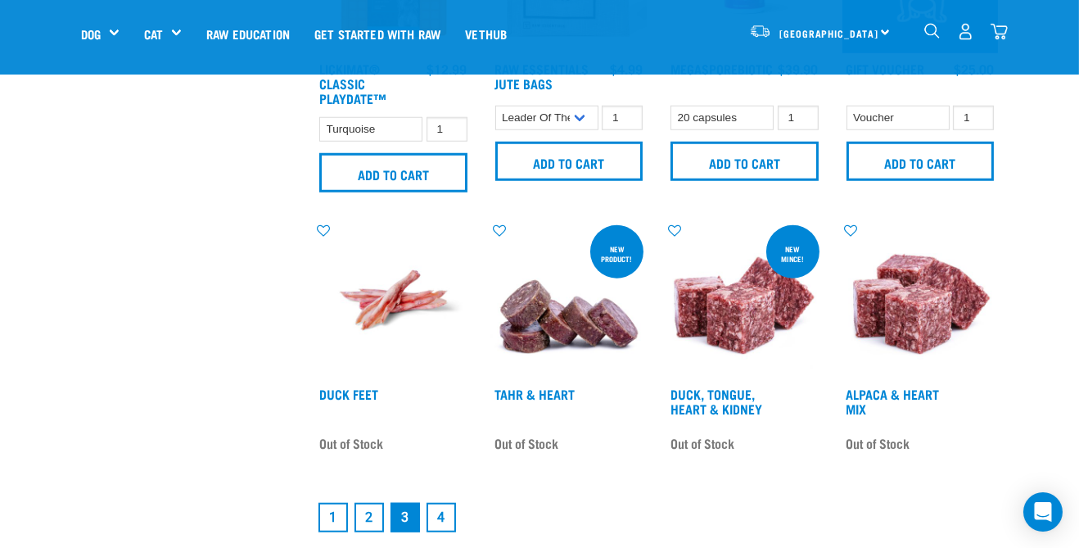
scroll to position [2208, 0]
click at [512, 396] on link "Tahr & Heart" at bounding box center [535, 392] width 80 height 7
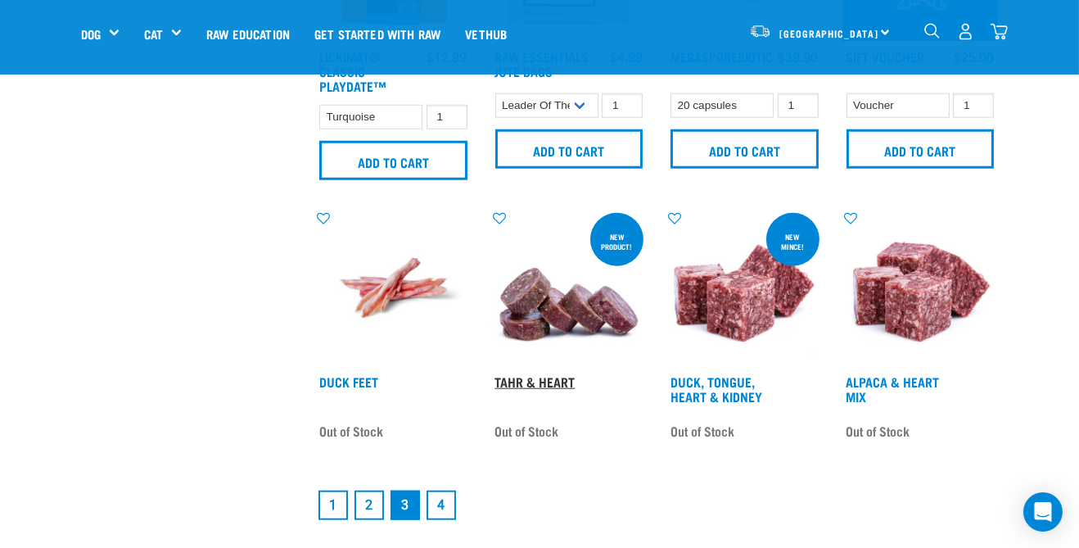
scroll to position [2277, 0]
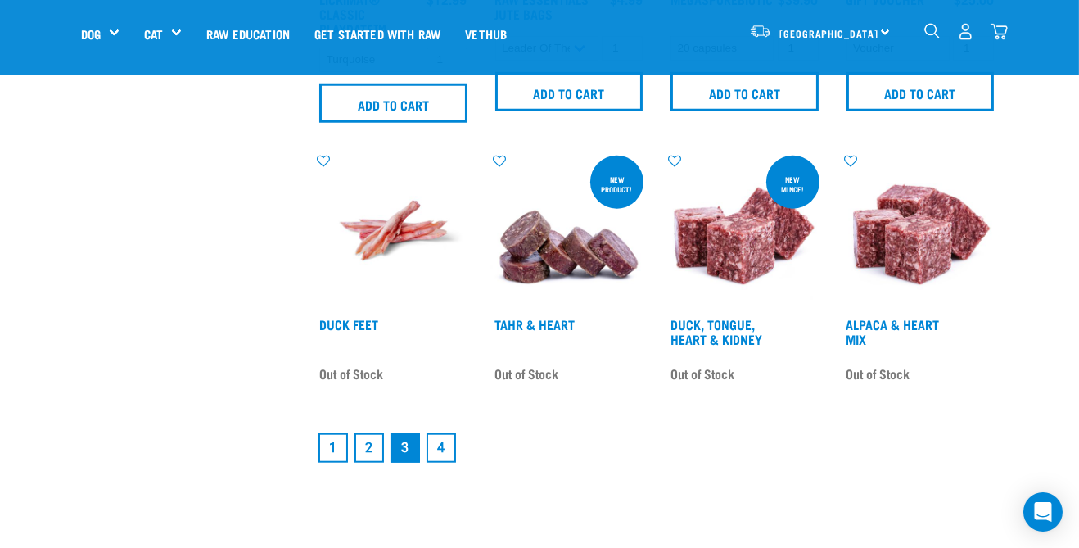
click at [441, 459] on link "4" at bounding box center [441, 447] width 29 height 29
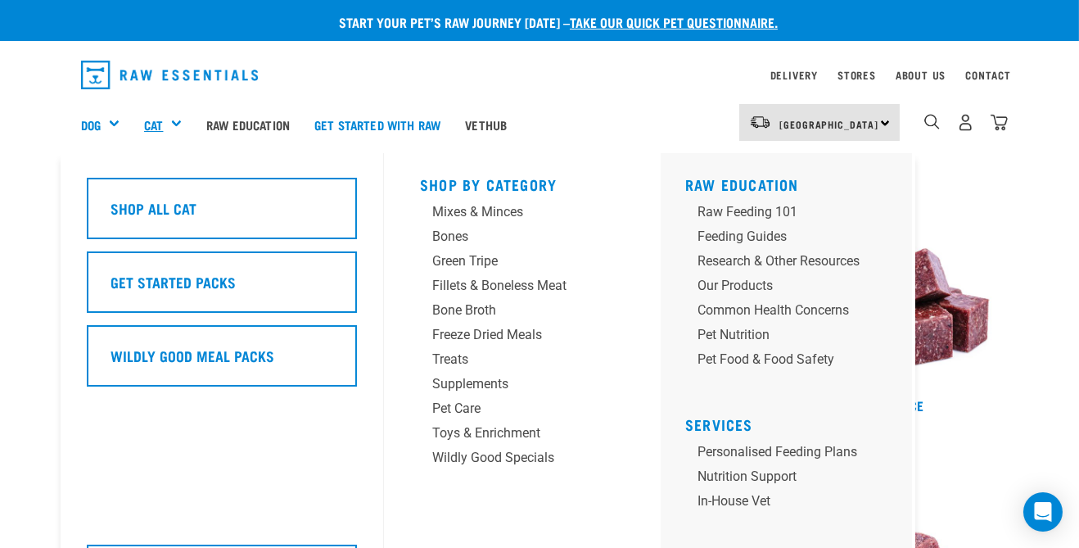
click at [163, 124] on link "Cat" at bounding box center [153, 124] width 19 height 19
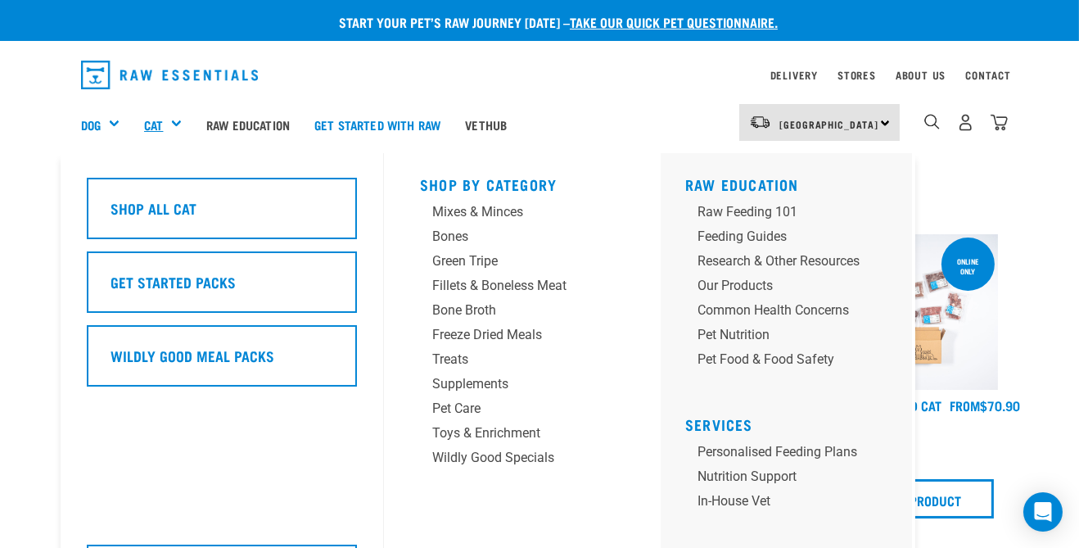
click at [160, 124] on link "Cat" at bounding box center [153, 124] width 19 height 19
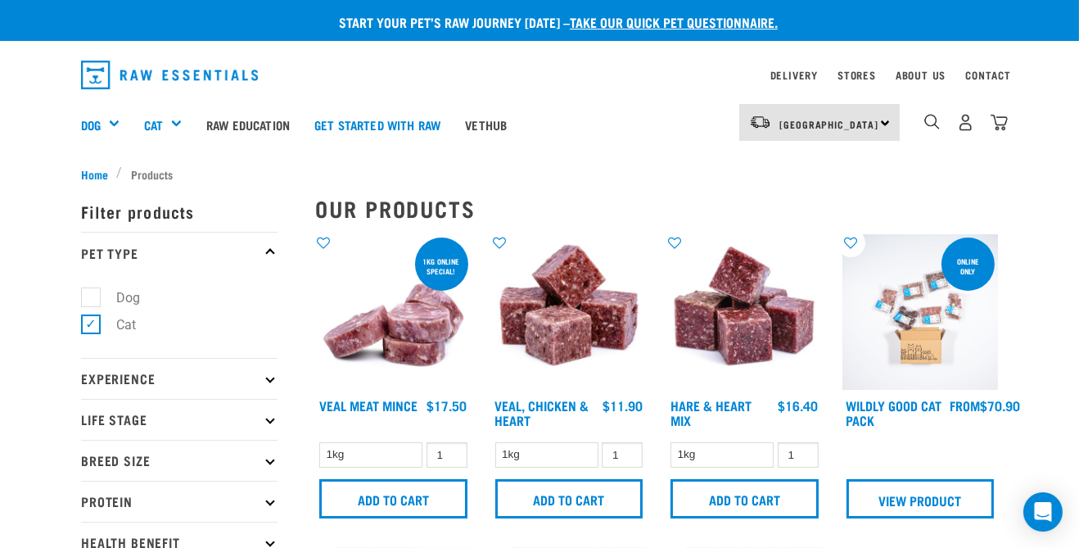
click at [782, 86] on nav "Delivery Stores About Us Contact" at bounding box center [539, 75] width 943 height 42
click at [1001, 124] on img "dropdown navigation" at bounding box center [999, 122] width 17 height 17
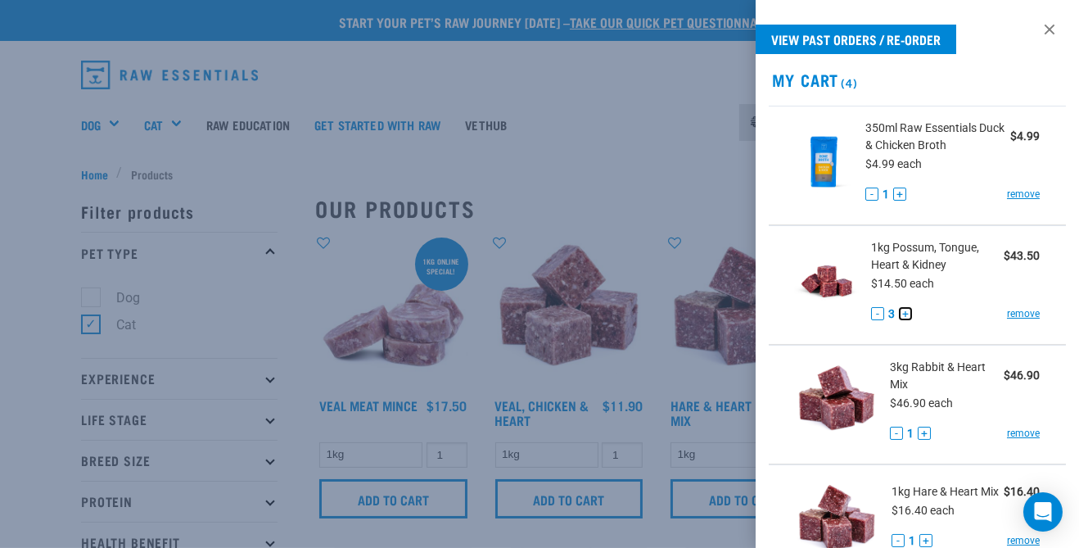
click at [905, 310] on button "+" at bounding box center [905, 313] width 13 height 13
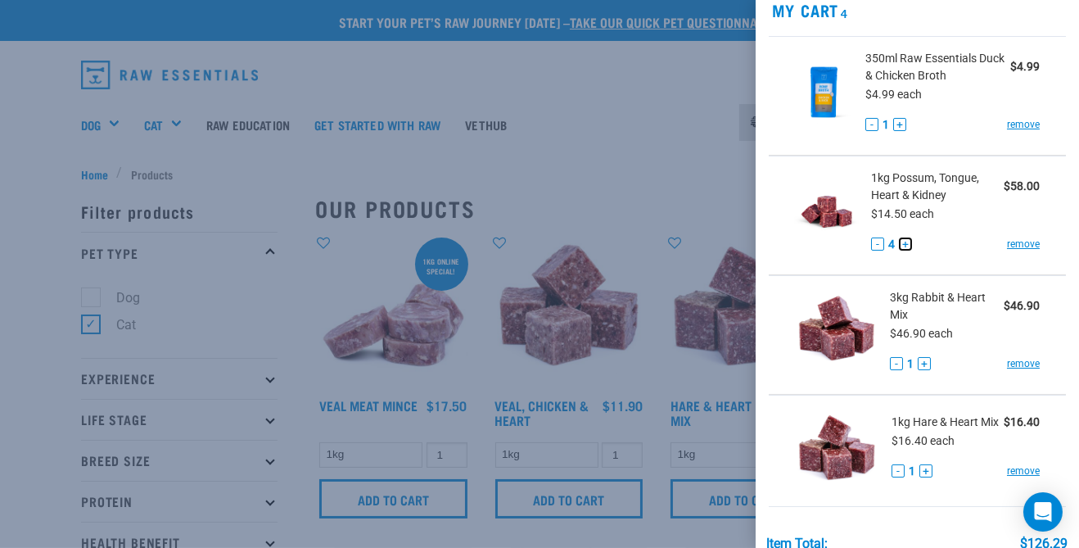
scroll to position [276, 0]
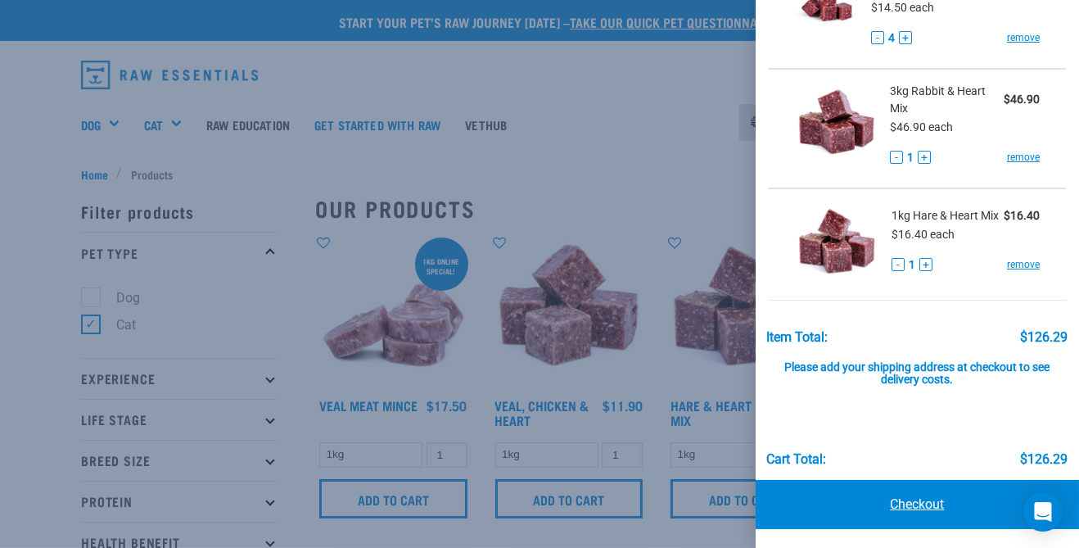
click at [898, 507] on link "Checkout" at bounding box center [917, 504] width 323 height 49
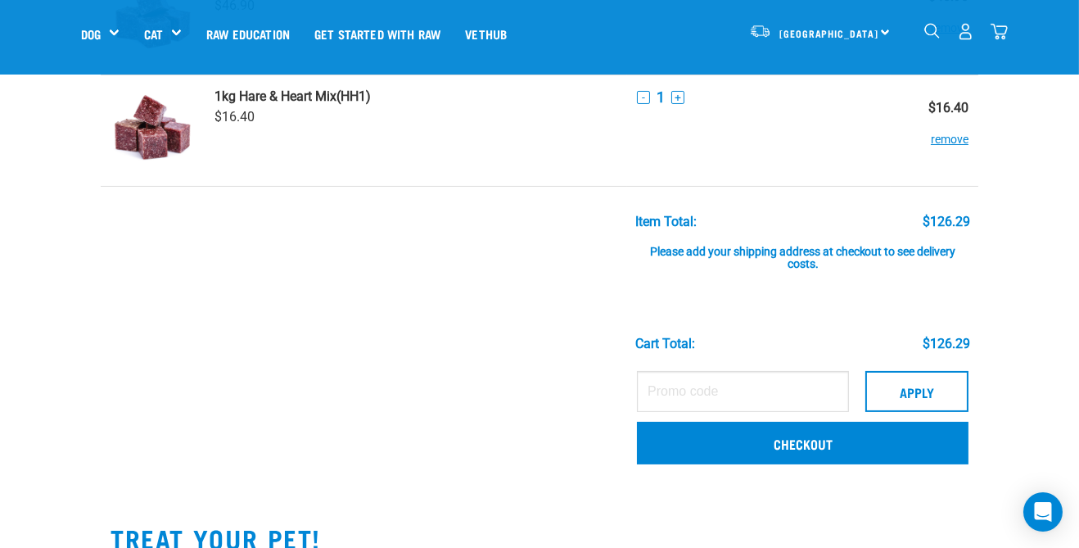
scroll to position [400, 0]
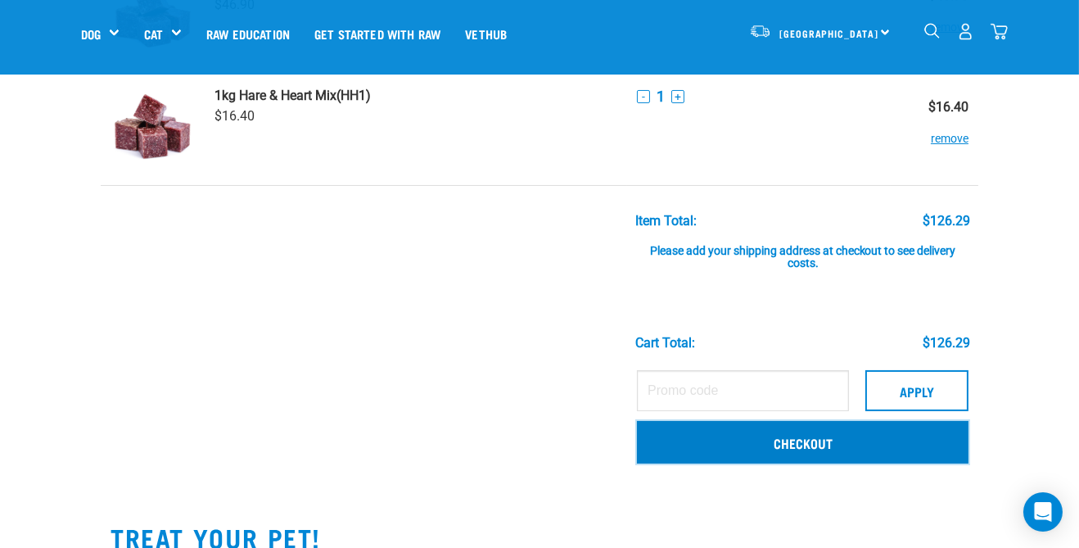
click at [681, 443] on link "Checkout" at bounding box center [803, 442] width 332 height 43
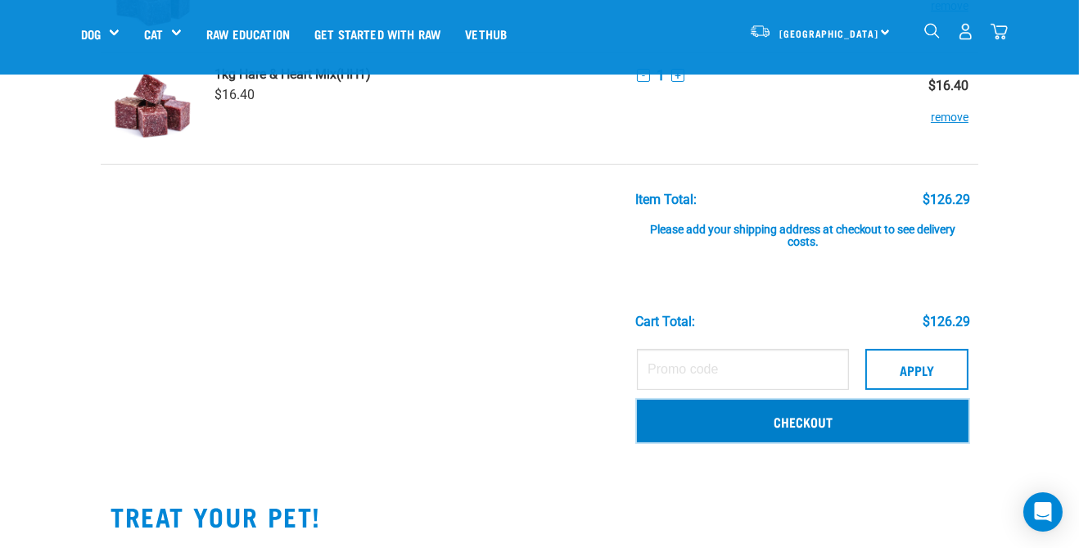
scroll to position [468, 0]
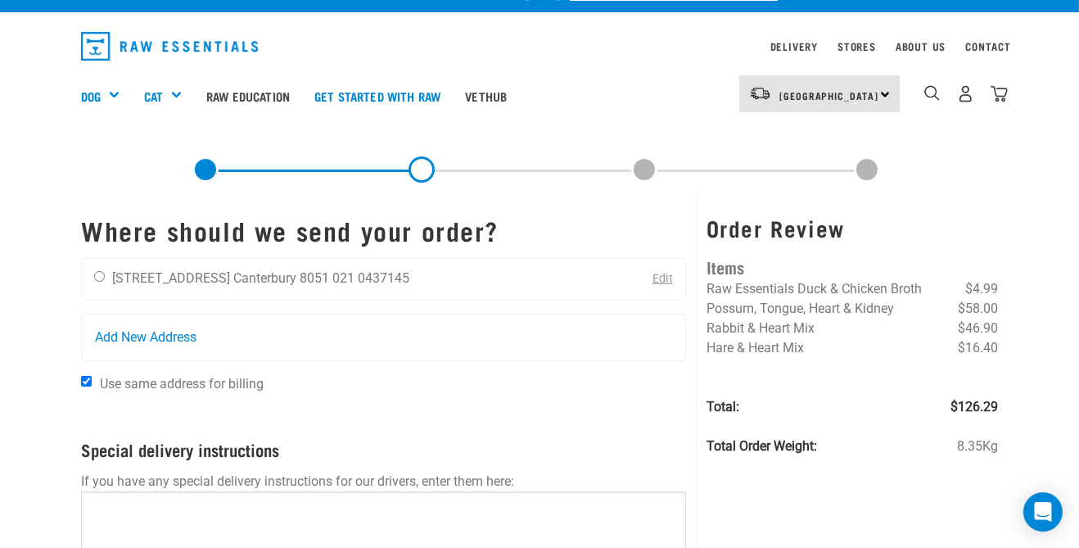
scroll to position [32, 0]
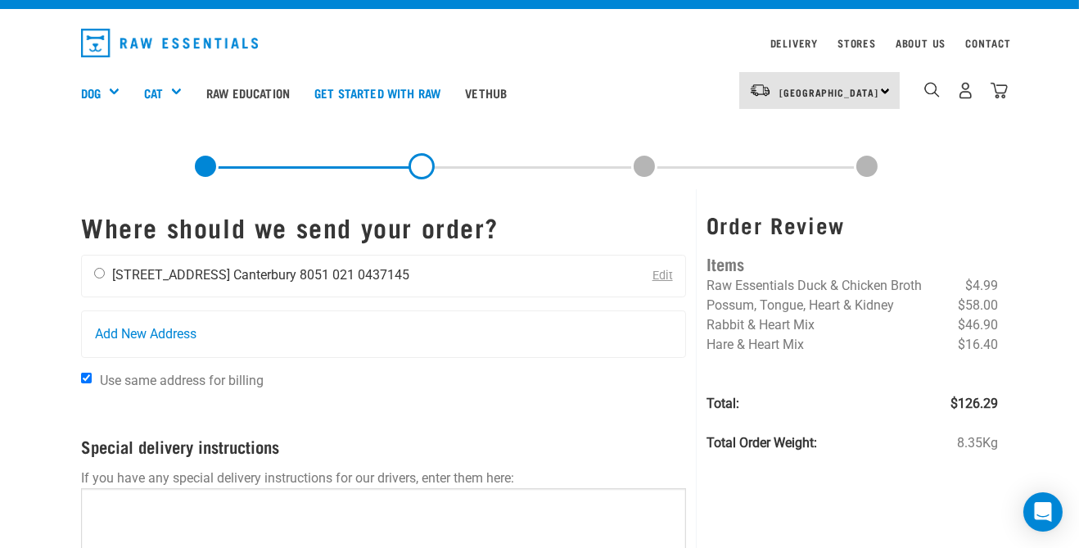
click at [100, 277] on input "radio" at bounding box center [99, 273] width 11 height 11
radio input "true"
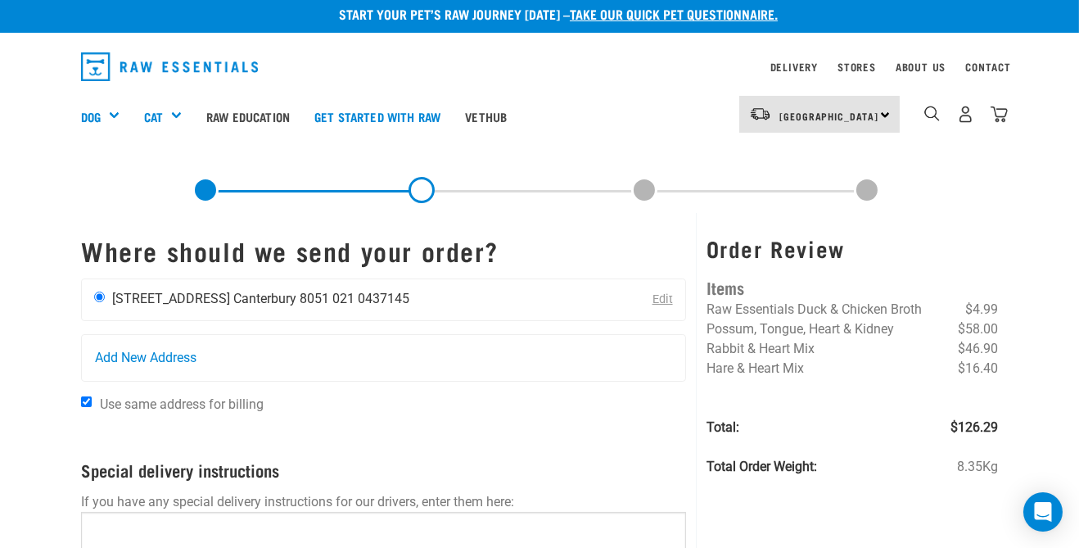
scroll to position [0, 0]
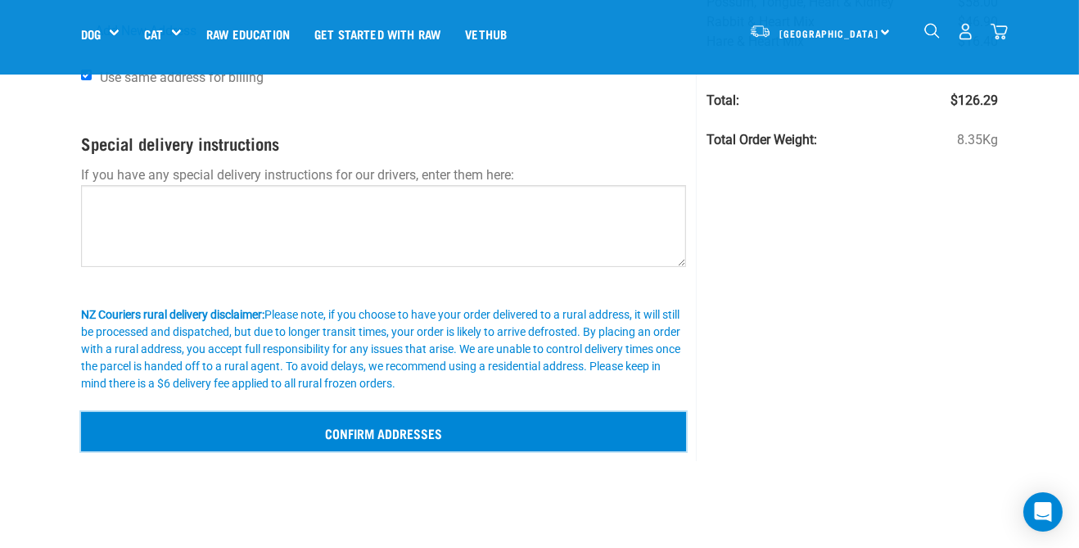
click at [234, 432] on input "Confirm addresses" at bounding box center [383, 431] width 605 height 39
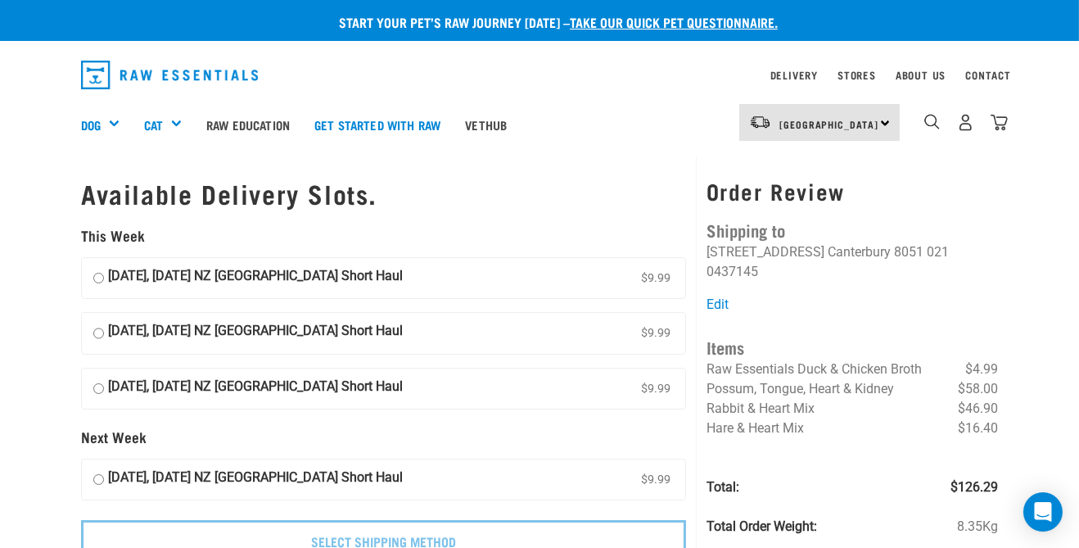
click at [100, 280] on input "10 September, Wednesday NZ Couriers South Island Short Haul $9.99" at bounding box center [98, 278] width 11 height 25
radio input "true"
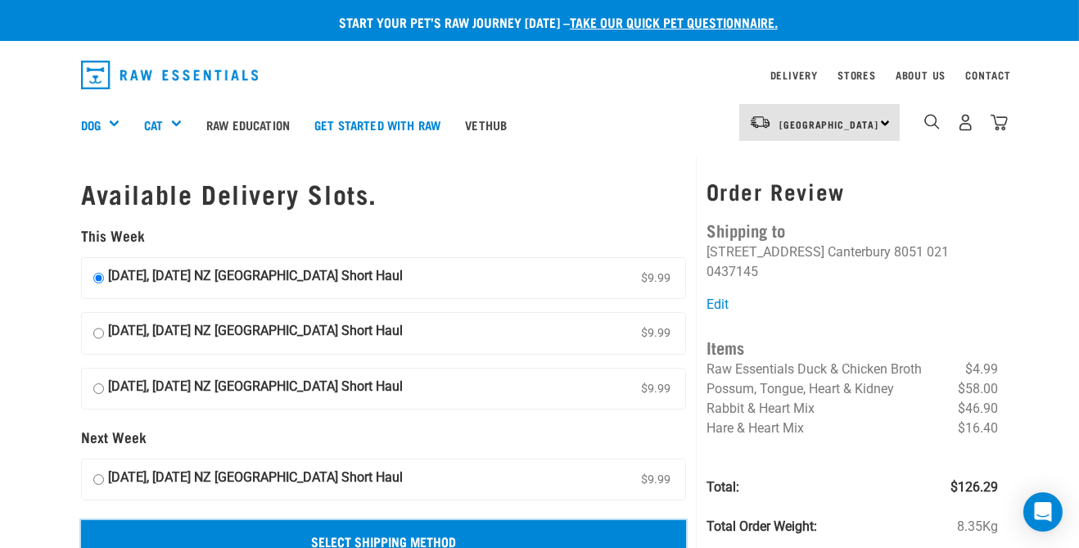
click at [251, 540] on input "Select Shipping Method" at bounding box center [383, 539] width 605 height 39
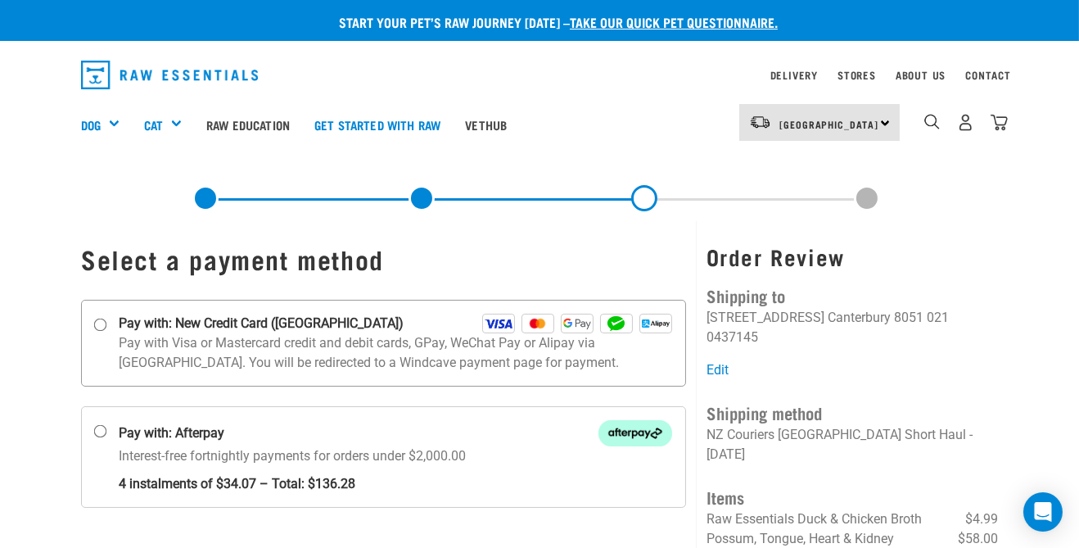
click at [102, 321] on input "Pay with: New Credit Card (Windcave)" at bounding box center [100, 324] width 13 height 13
radio input "true"
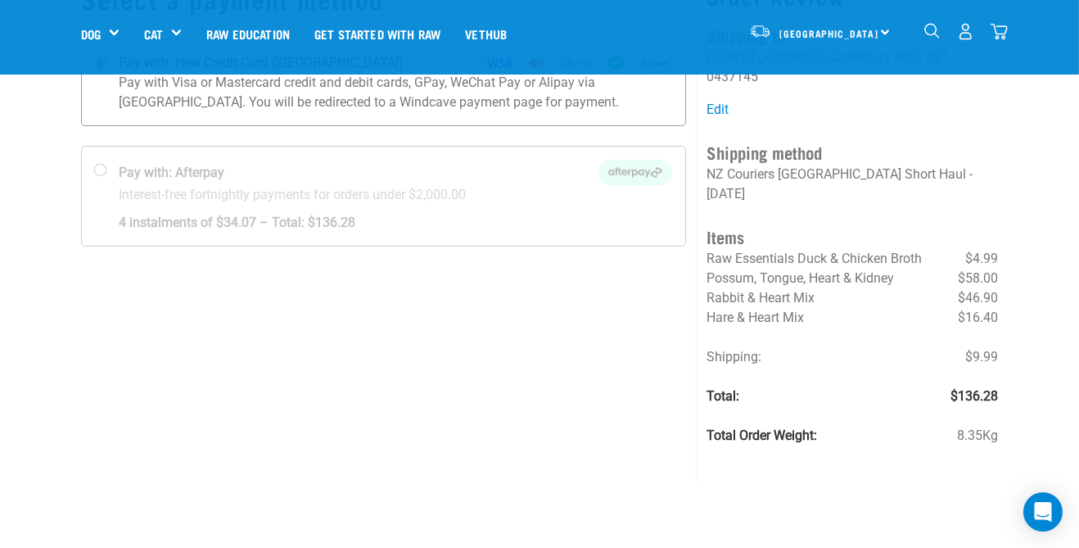
scroll to position [186, 0]
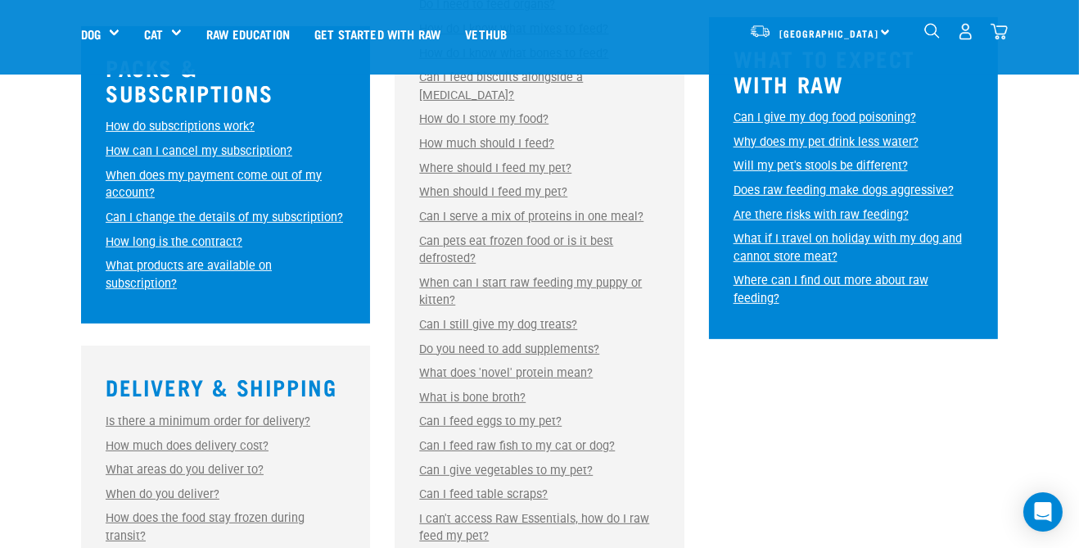
scroll to position [910, 0]
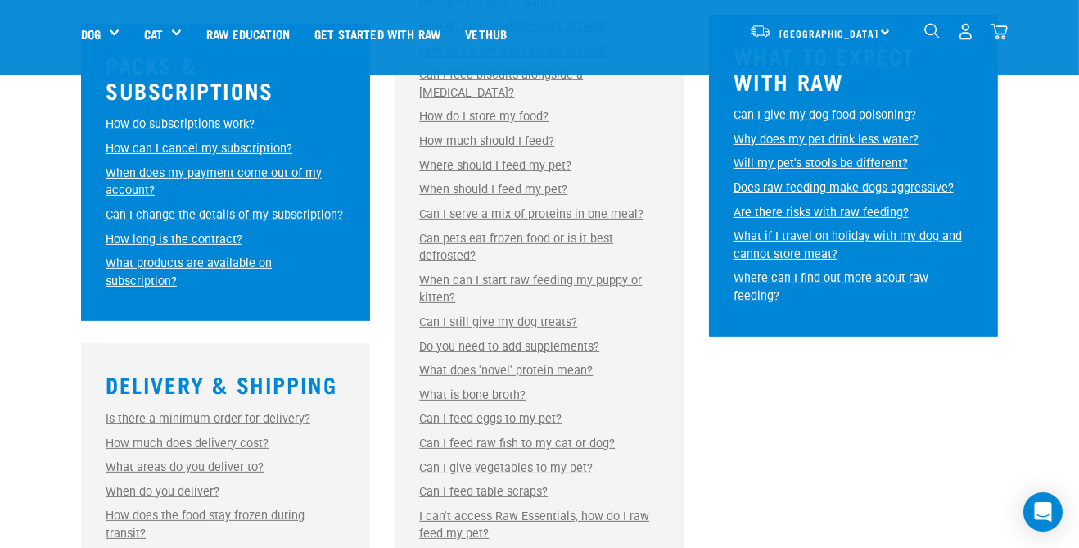
click at [123, 485] on link "When do you deliver?" at bounding box center [163, 492] width 114 height 14
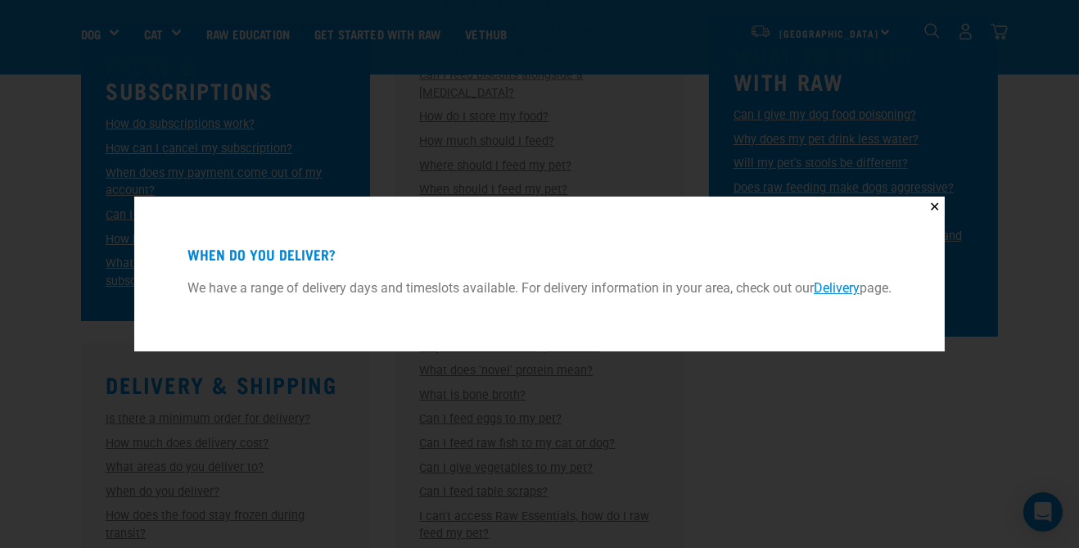
click at [831, 296] on link "Delivery" at bounding box center [837, 288] width 46 height 16
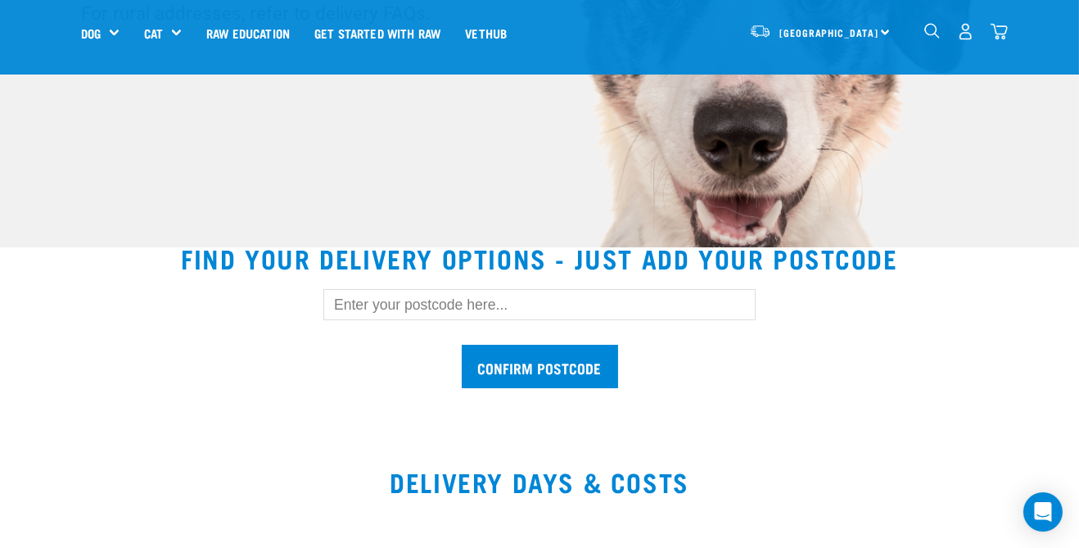
scroll to position [338, 0]
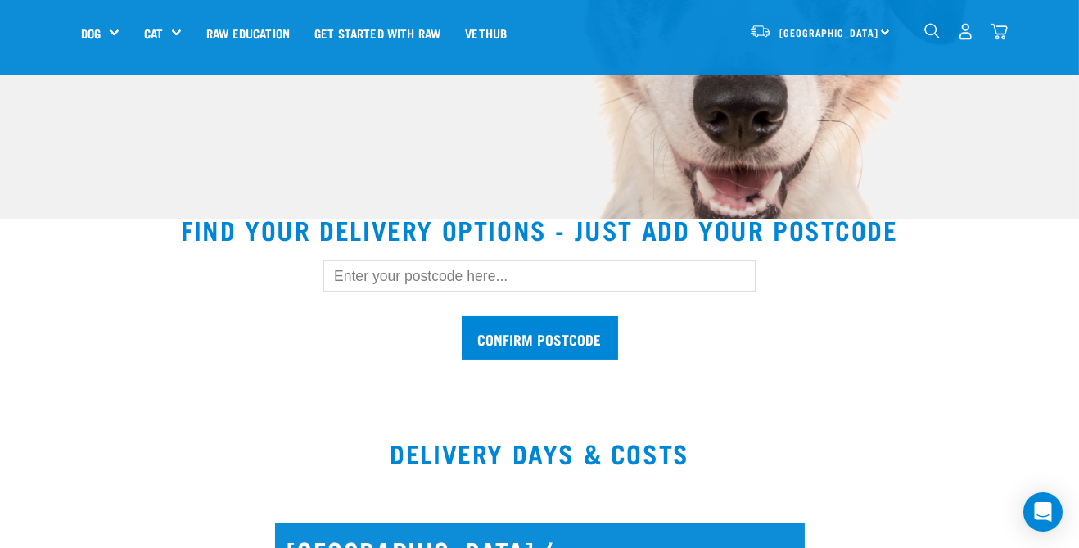
click at [362, 270] on input "text" at bounding box center [539, 275] width 432 height 31
type input "8051"
click at [462, 316] on input "Confirm postcode" at bounding box center [540, 337] width 156 height 43
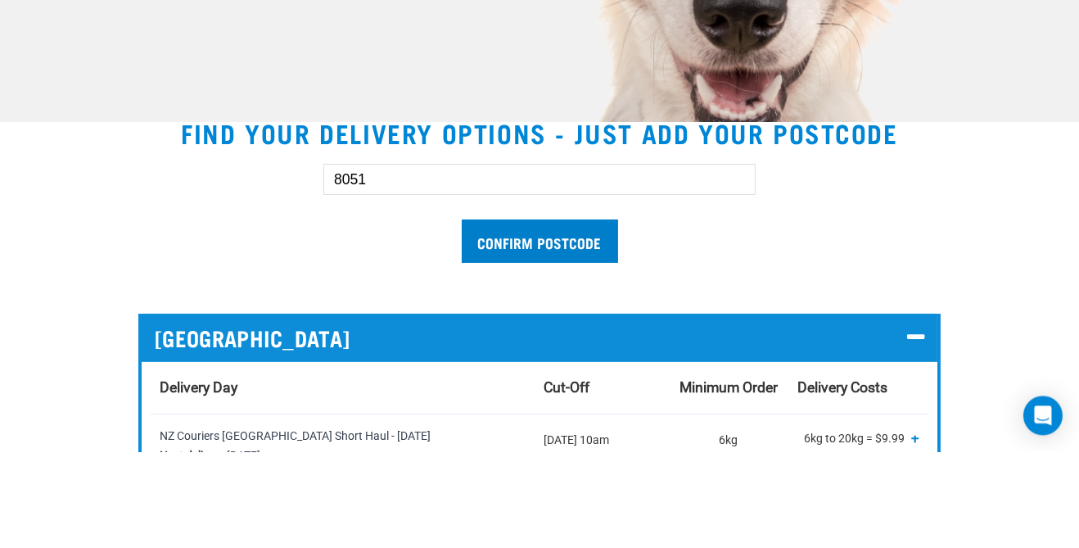
click at [513, 334] on input "Confirm postcode" at bounding box center [540, 337] width 156 height 43
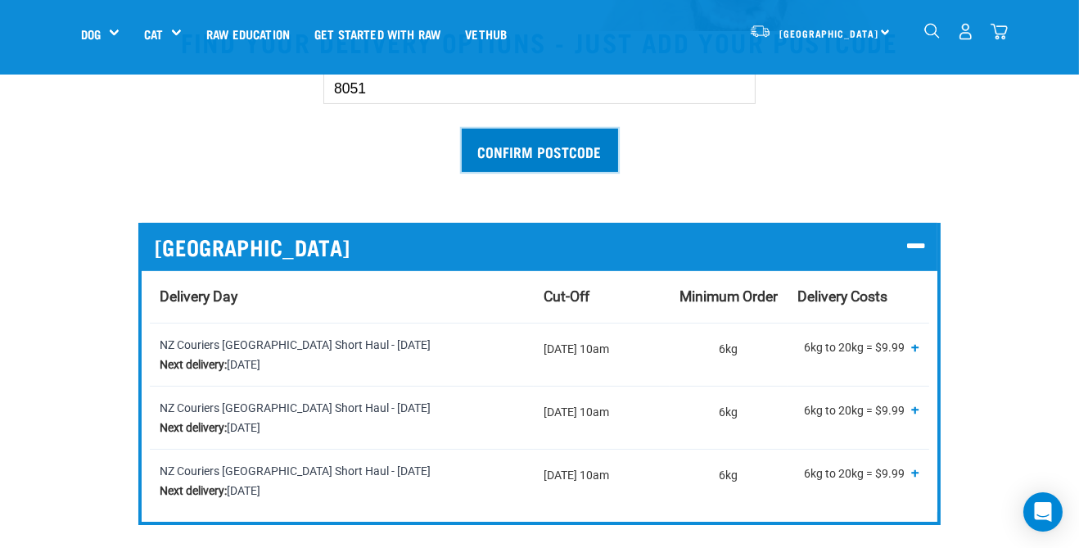
scroll to position [527, 0]
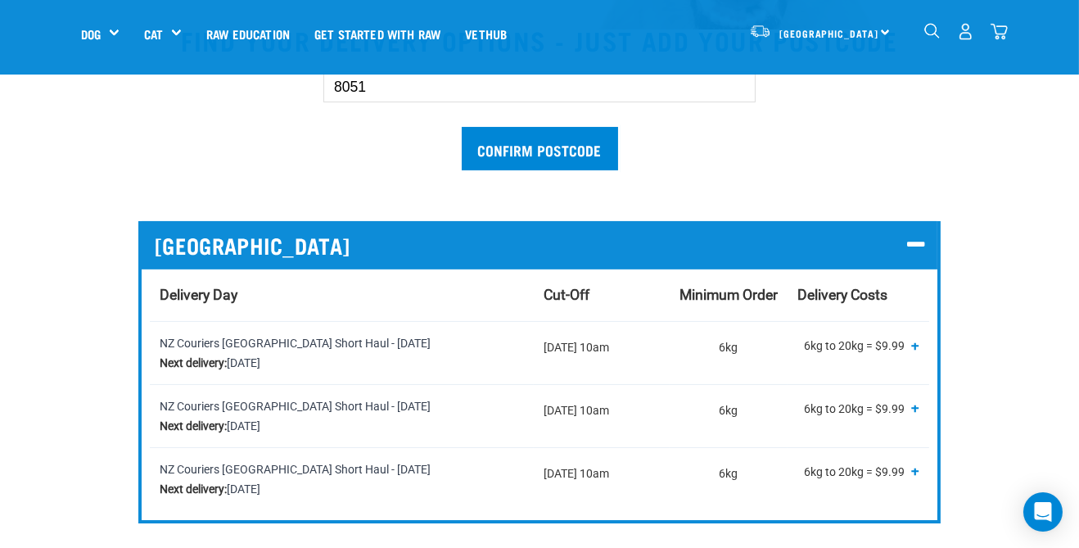
click at [148, 415] on table "Delivery Day Cut-Off Minimum Order Delivery Costs NZ Couriers South Island Shor…" at bounding box center [540, 389] width 796 height 241
click at [208, 414] on div "NZ Couriers South Island Short Haul - Wednesday Next delivery: Wednesday, 10 Se…" at bounding box center [342, 415] width 364 height 39
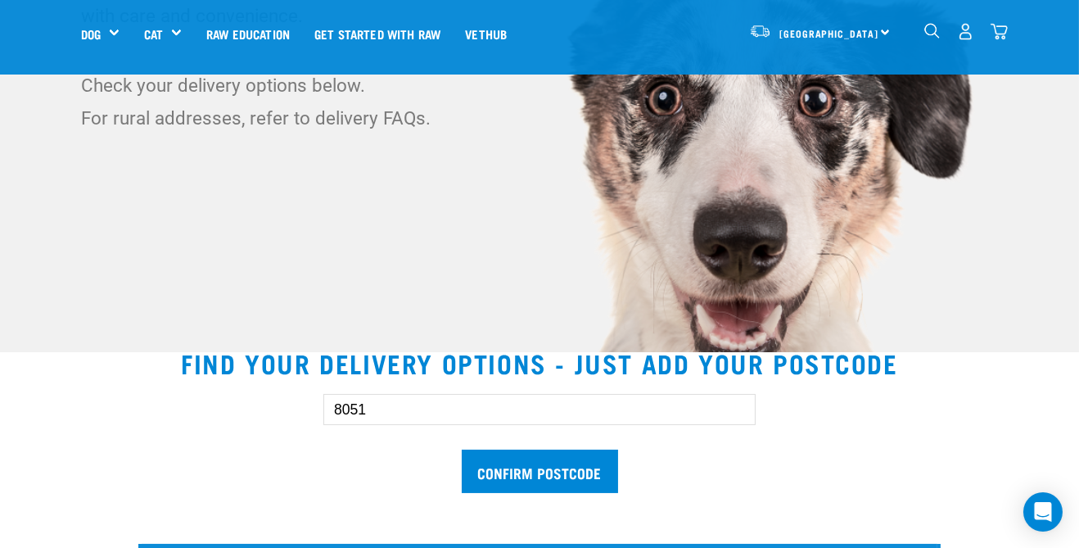
scroll to position [0, 0]
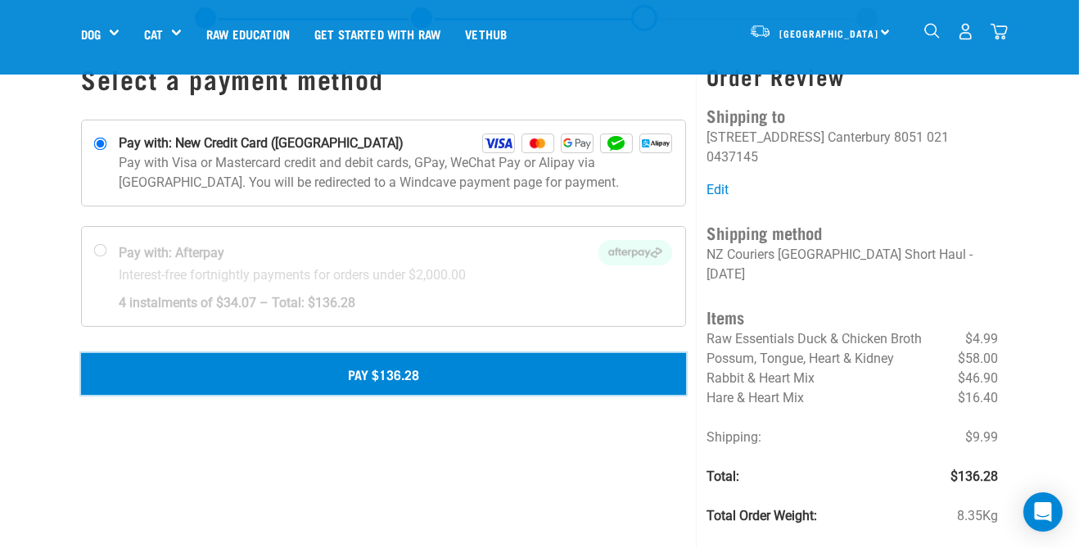
click at [201, 371] on button "Pay $136.28" at bounding box center [383, 373] width 605 height 41
